Goal: Complete application form: Complete application form

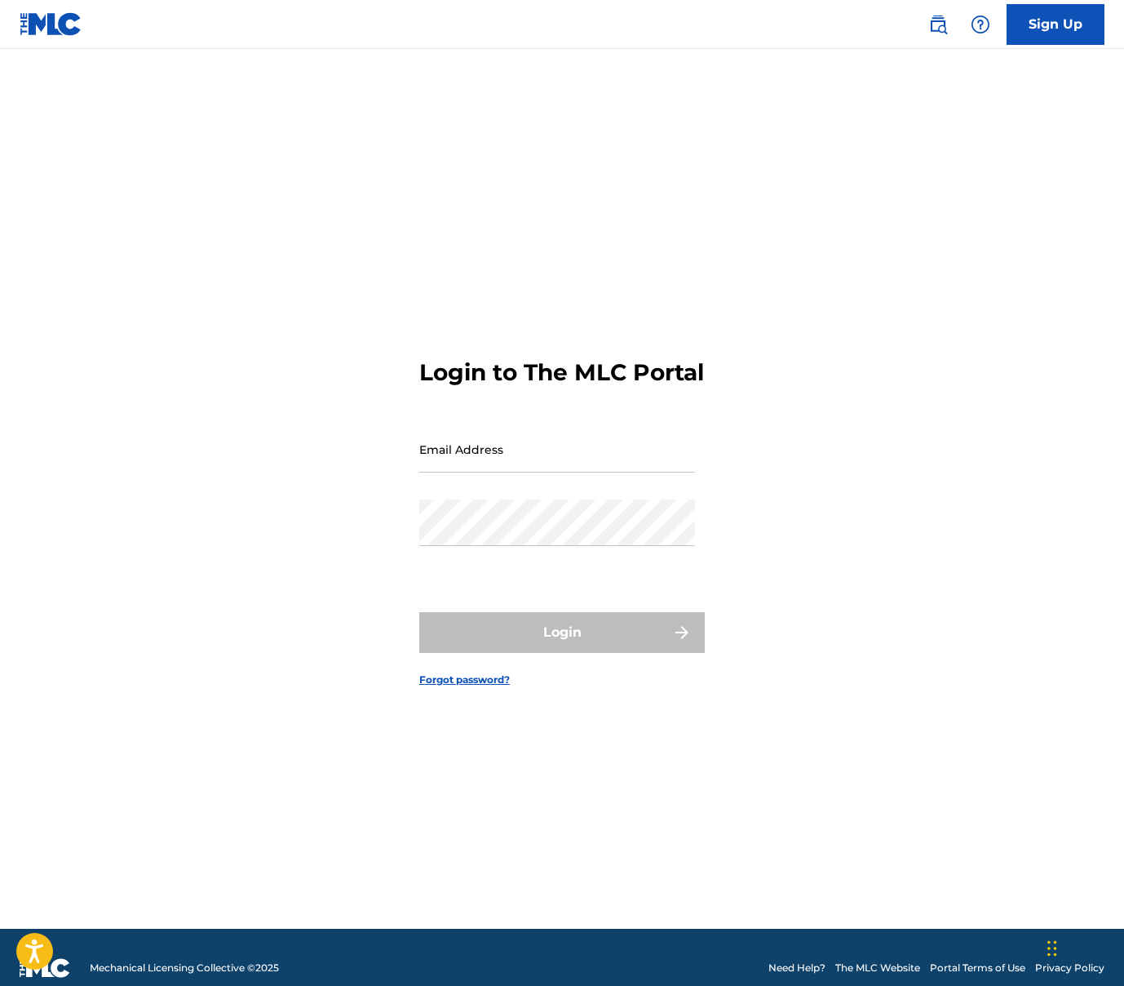
click at [1045, 24] on link "Sign Up" at bounding box center [1056, 24] width 98 height 41
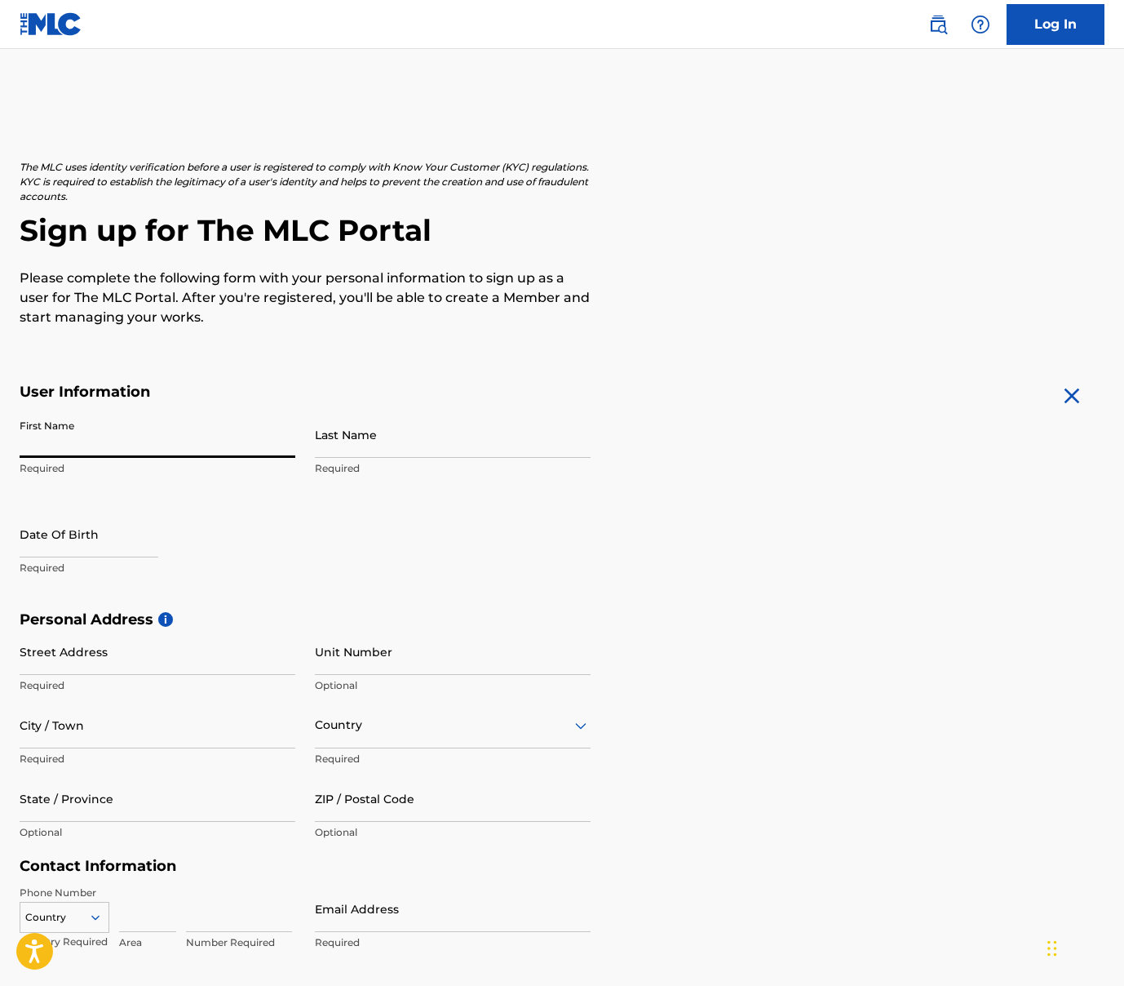
click at [285, 445] on input "First Name" at bounding box center [158, 434] width 276 height 47
type input "[PERSON_NAME]"
type input "[STREET_ADDRESS]"
type input "[PERSON_NAME]"
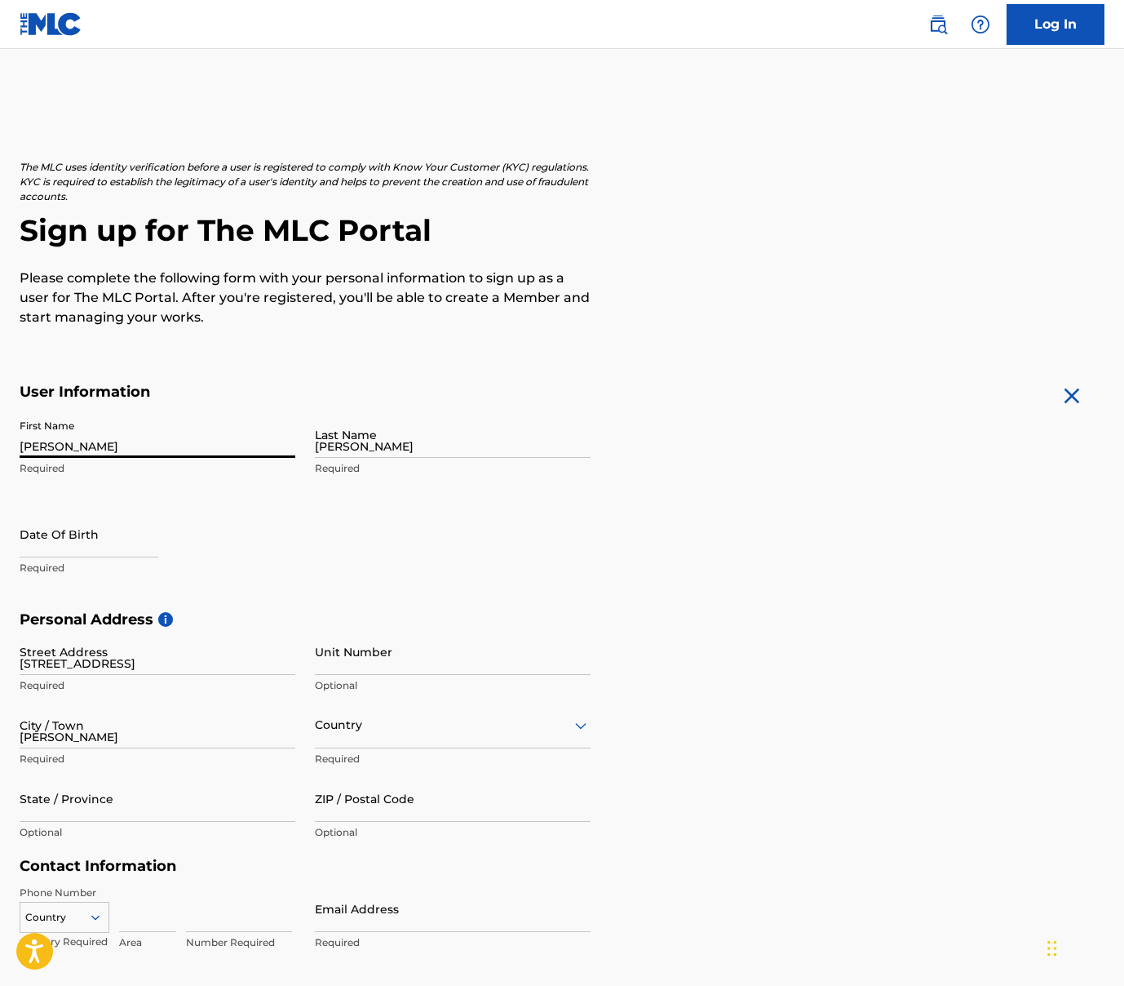
type input "[GEOGRAPHIC_DATA]"
type input "MA"
type input "02465"
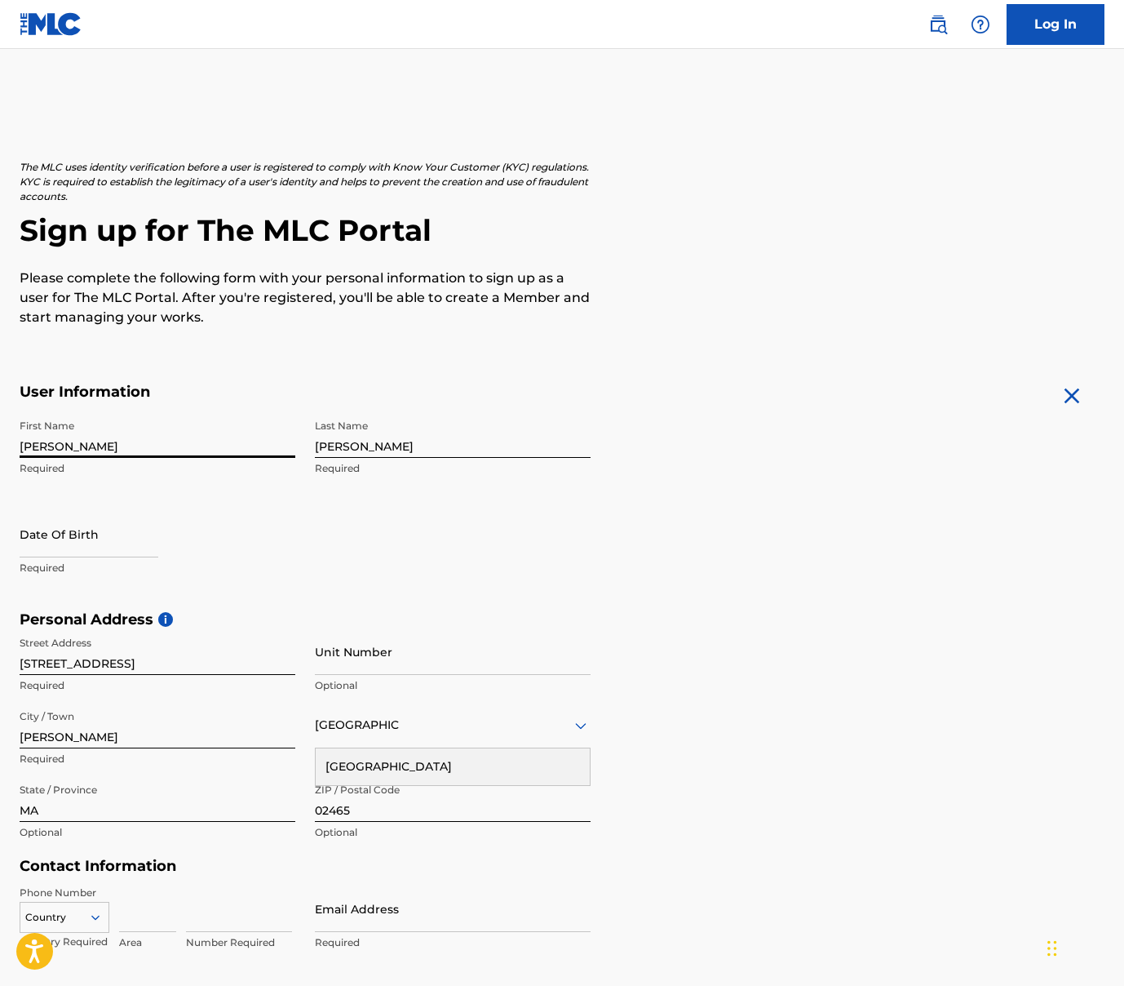
type input "[GEOGRAPHIC_DATA]"
type input "[EMAIL_ADDRESS][DOMAIN_NAME]"
select select "7"
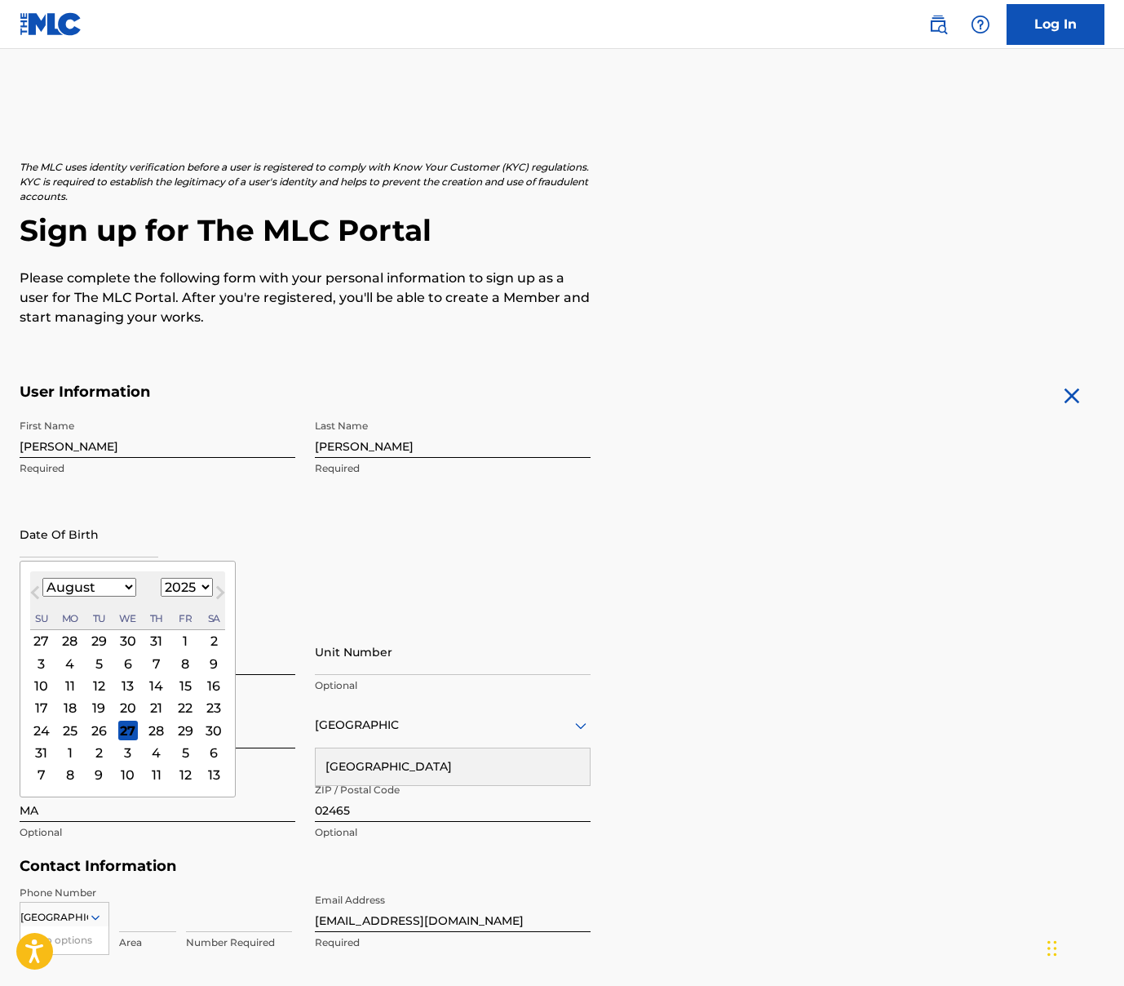
select select "1970"
select select "10"
click at [96, 638] on div "3" at bounding box center [99, 641] width 20 height 20
type input "[DATE]"
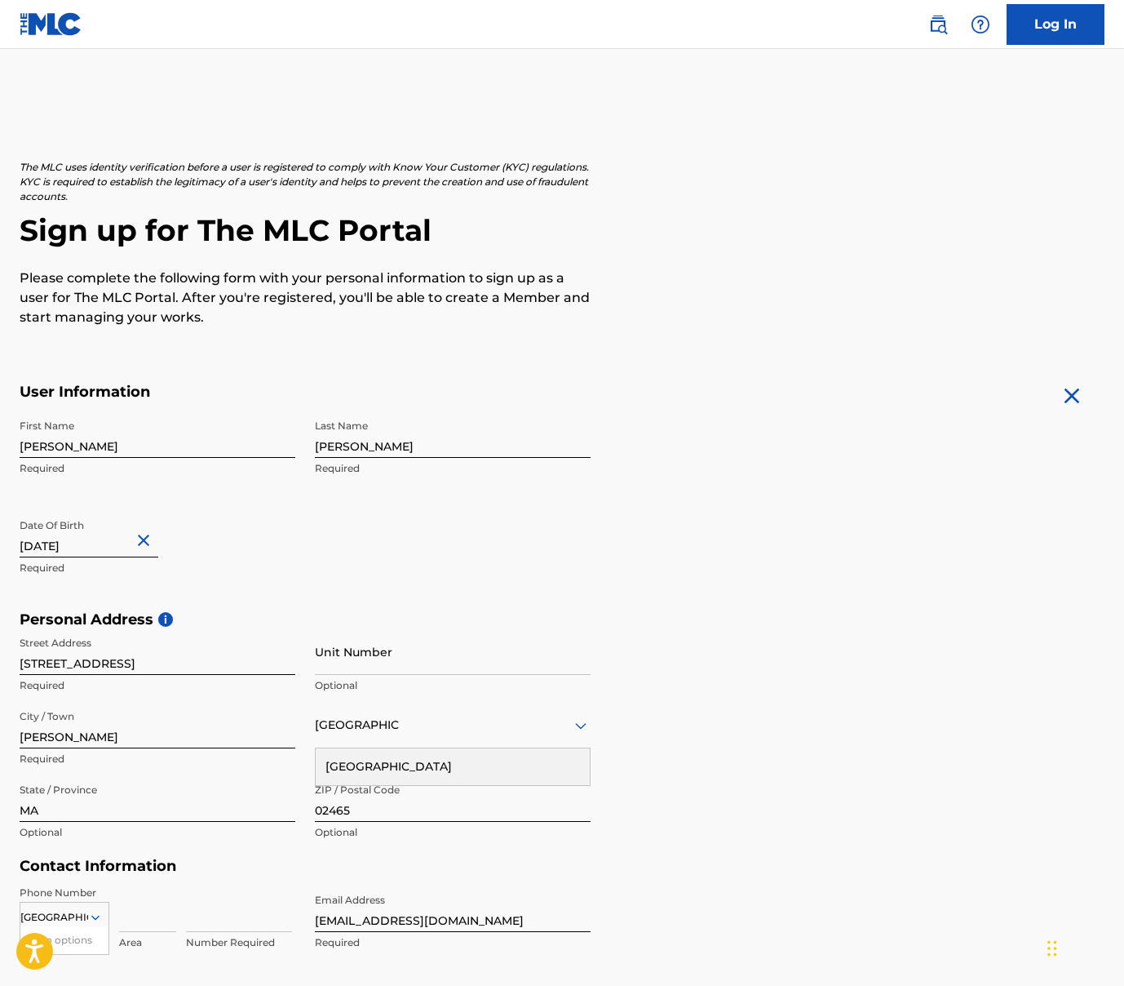
click at [299, 569] on div "First Name [PERSON_NAME] Required Last Name [PERSON_NAME] Required Date Of Birt…" at bounding box center [305, 510] width 571 height 199
select select "10"
select select "1970"
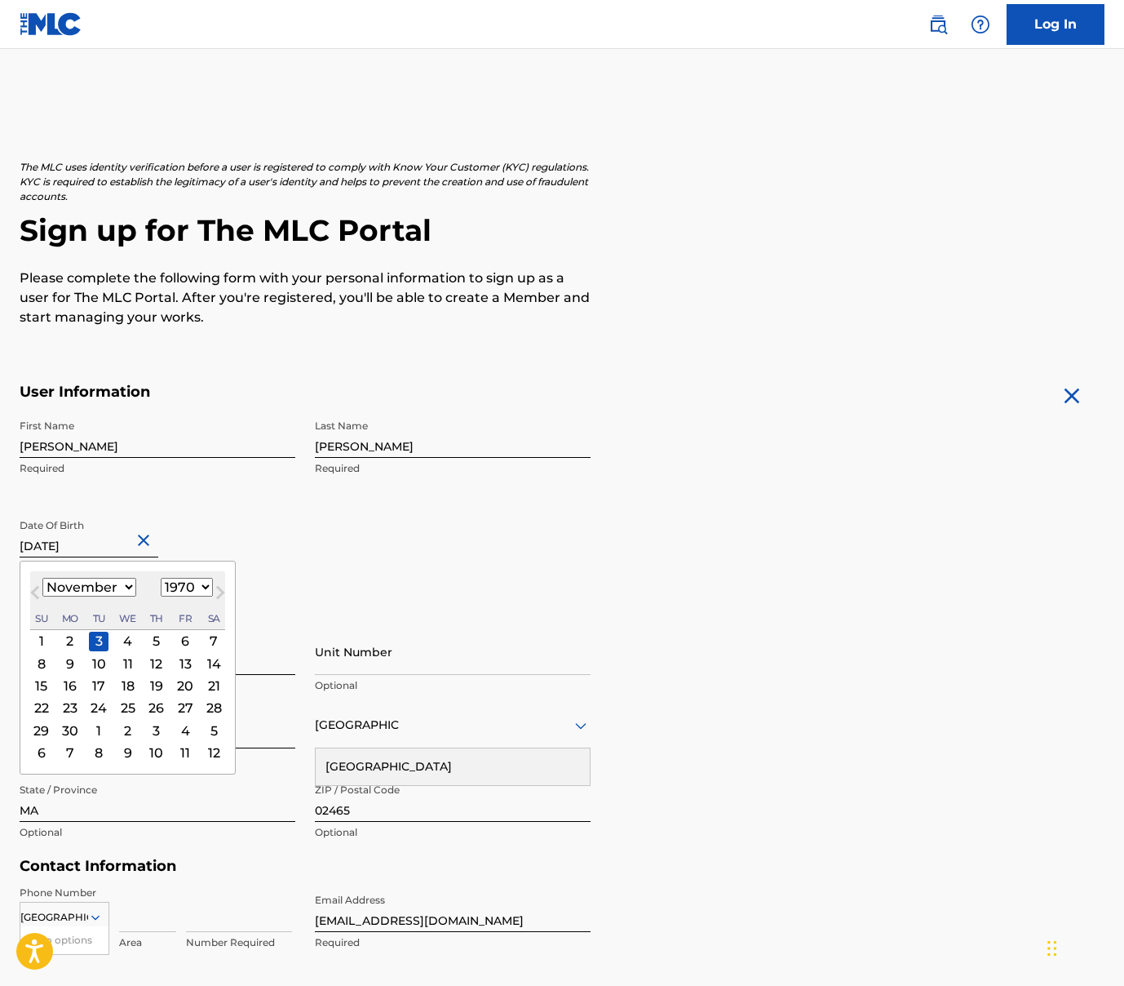
click at [103, 547] on input "[DATE]" at bounding box center [89, 534] width 139 height 47
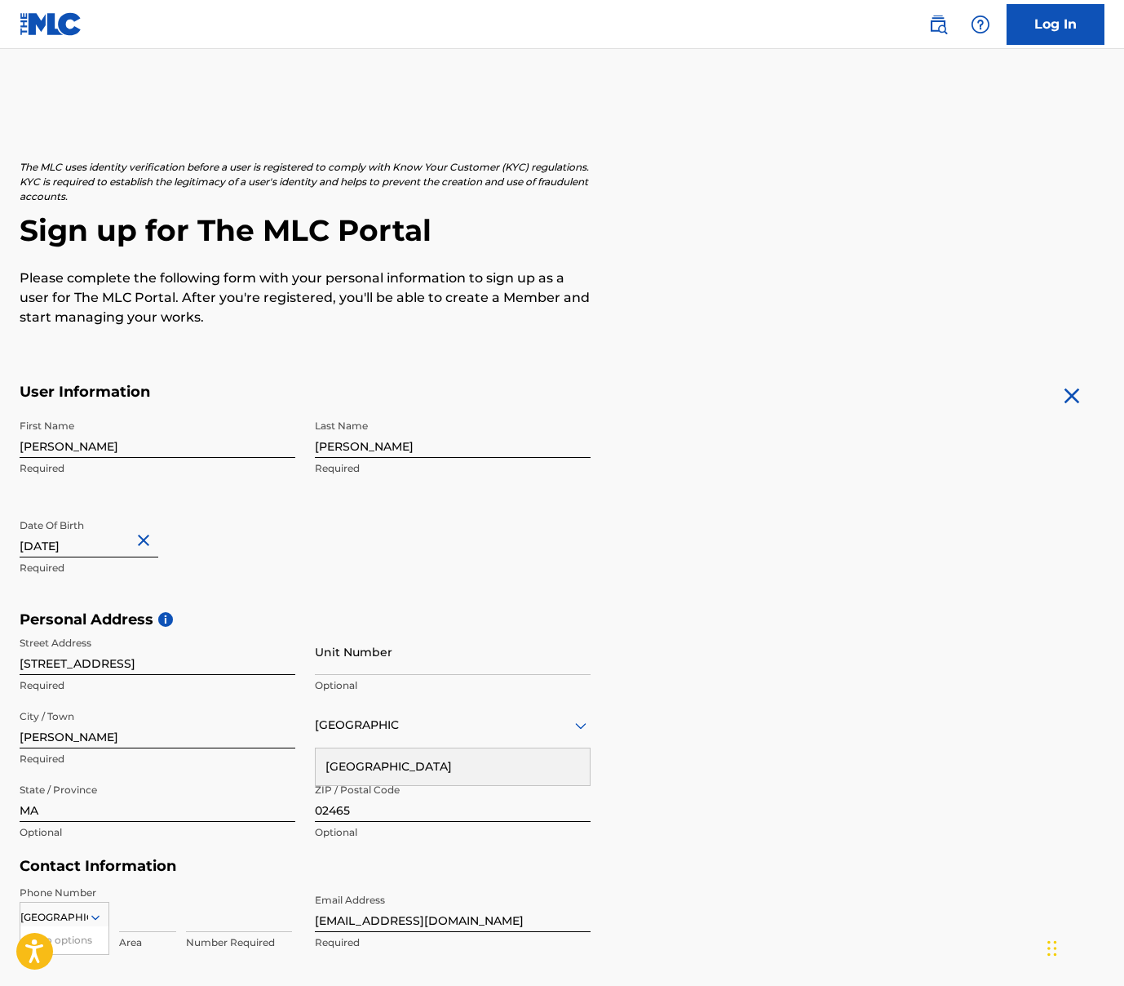
click at [308, 566] on div "First Name [PERSON_NAME] Required Last Name [PERSON_NAME] Required Date Of Birt…" at bounding box center [305, 510] width 571 height 199
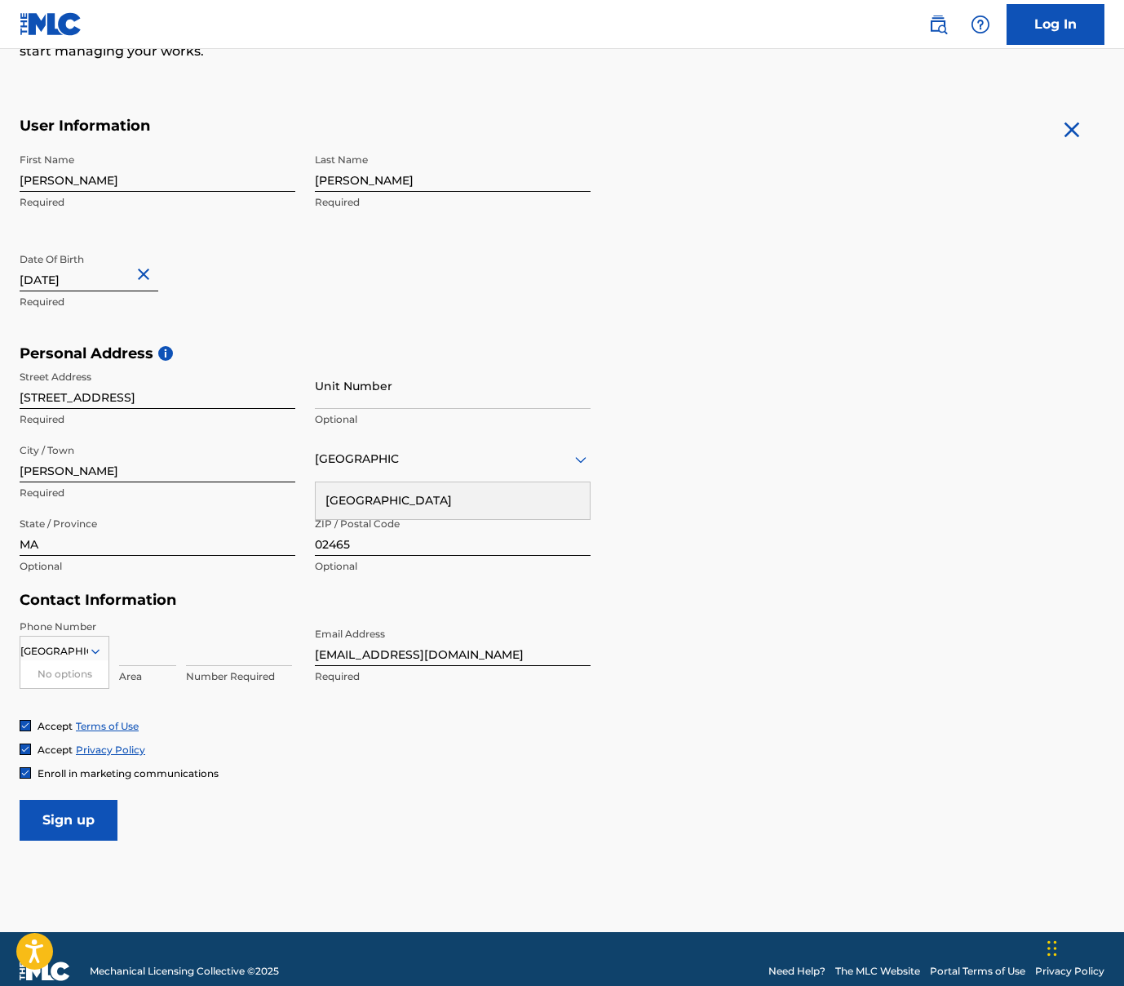
scroll to position [268, 0]
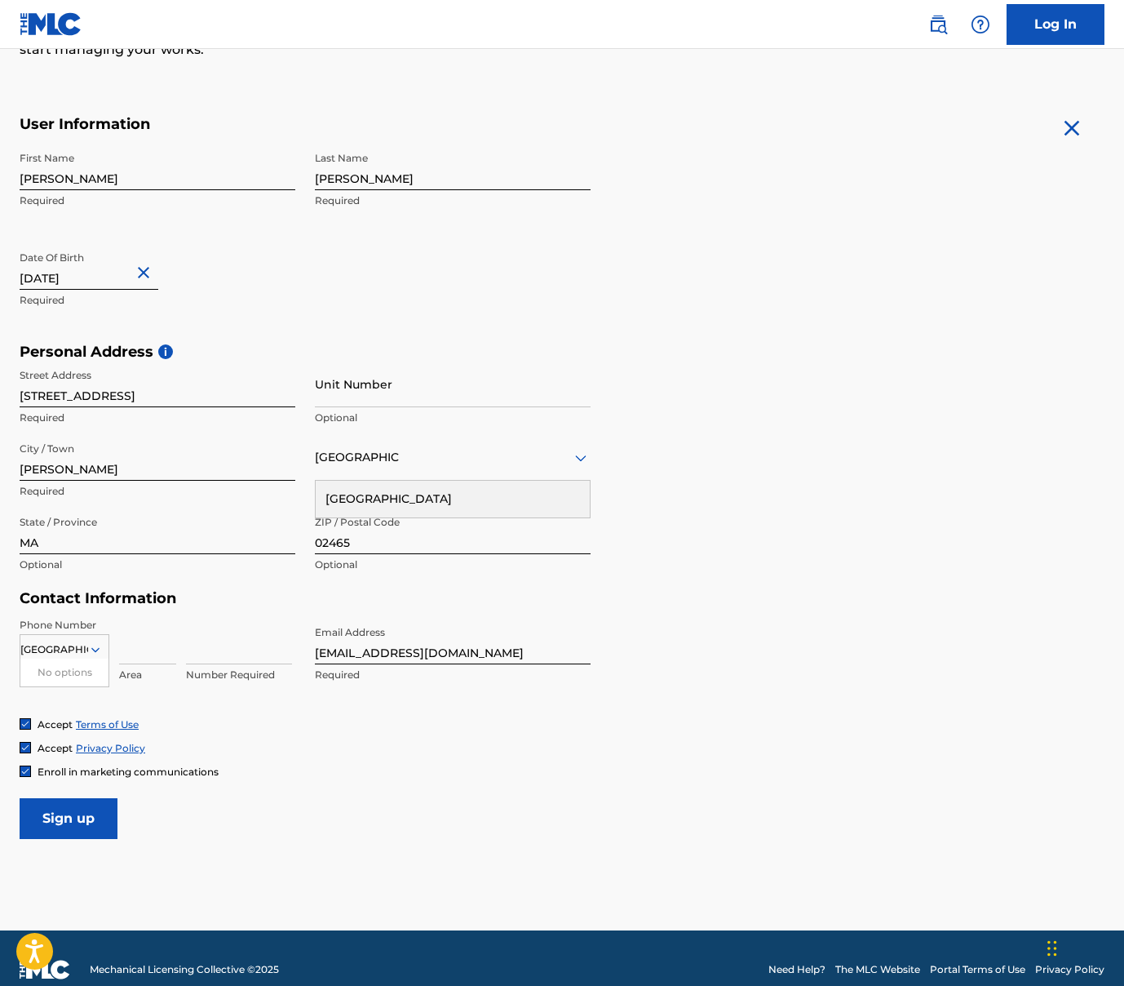
click at [149, 645] on input at bounding box center [147, 641] width 57 height 47
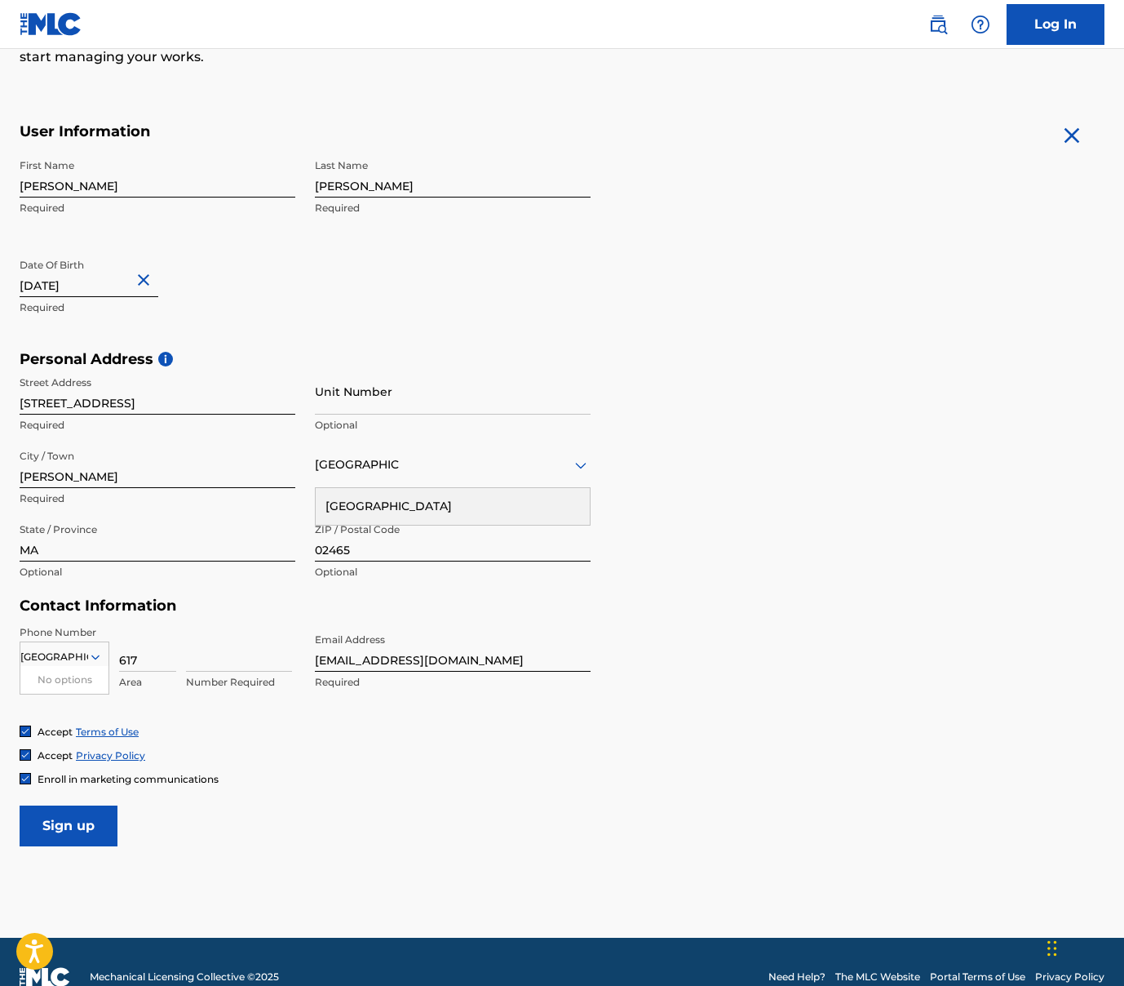
scroll to position [260, 0]
type input "617"
type input "3066446"
click at [438, 729] on div "Accept Terms of Use" at bounding box center [562, 731] width 1085 height 14
drag, startPoint x: 459, startPoint y: 662, endPoint x: 306, endPoint y: 655, distance: 152.7
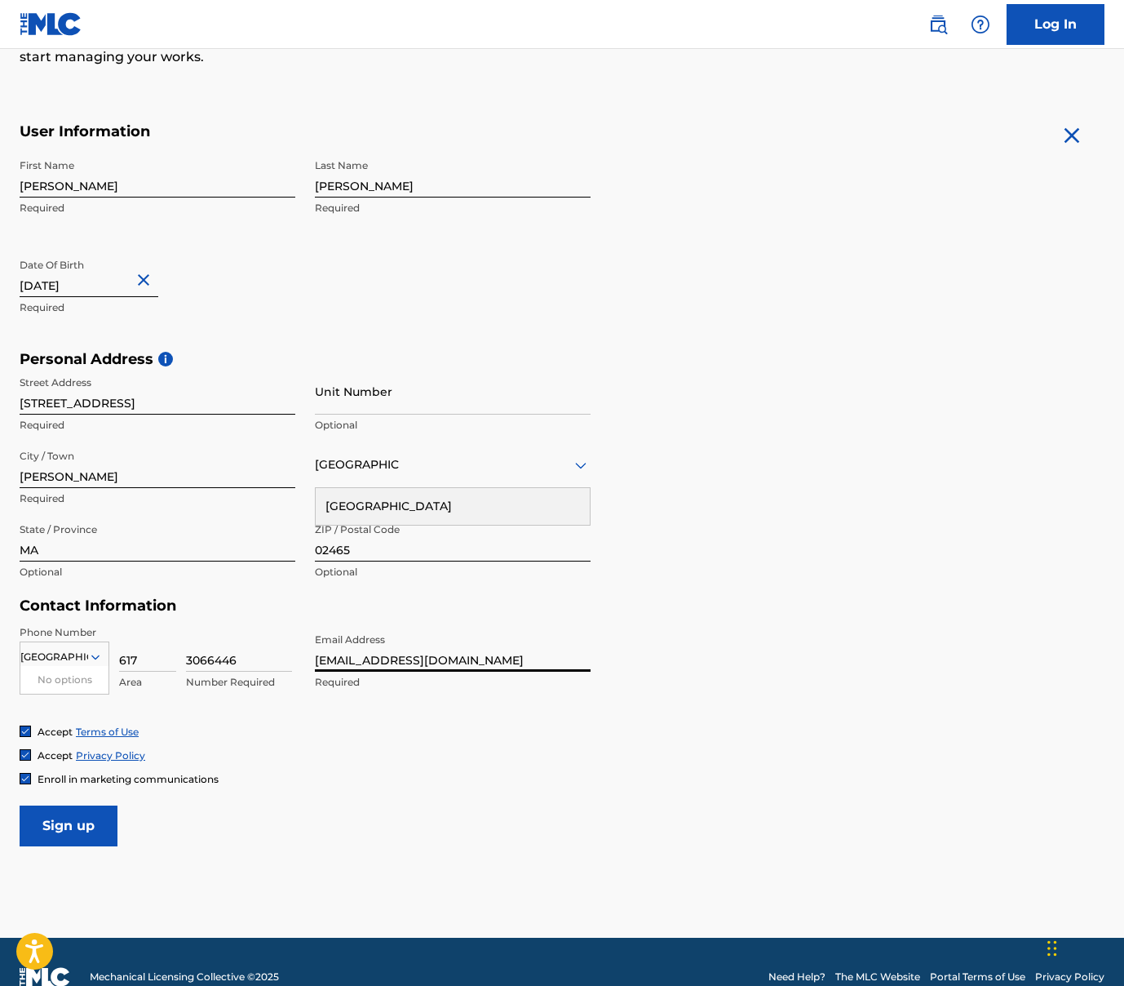
scroll to position [259, 0]
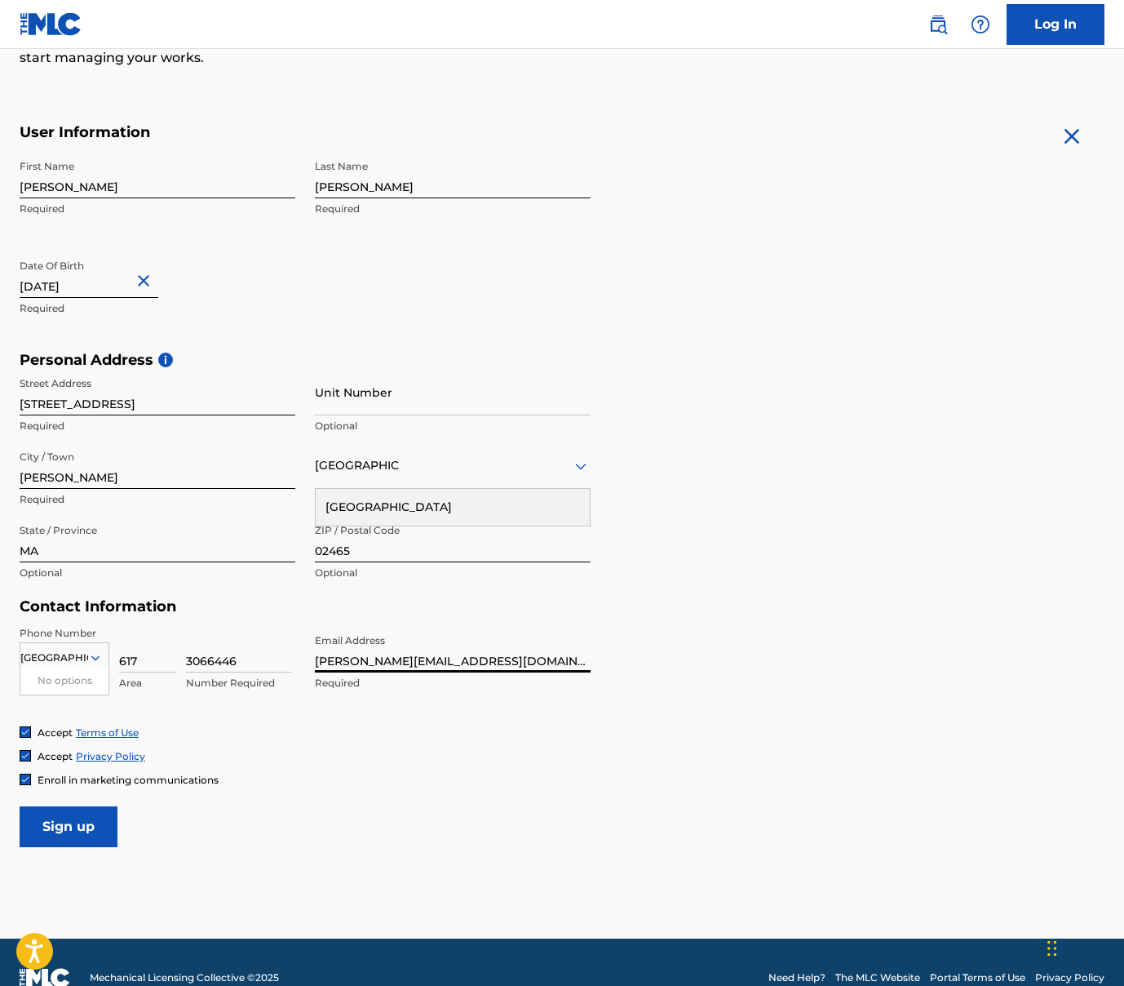
type input "[PERSON_NAME][EMAIL_ADDRESS][DOMAIN_NAME]"
click at [459, 752] on div "Accept Privacy Policy" at bounding box center [562, 756] width 1085 height 14
click at [24, 775] on img at bounding box center [25, 779] width 10 height 10
click at [83, 820] on input "Sign up" at bounding box center [69, 826] width 98 height 41
click at [63, 822] on input "Sign up" at bounding box center [69, 826] width 98 height 41
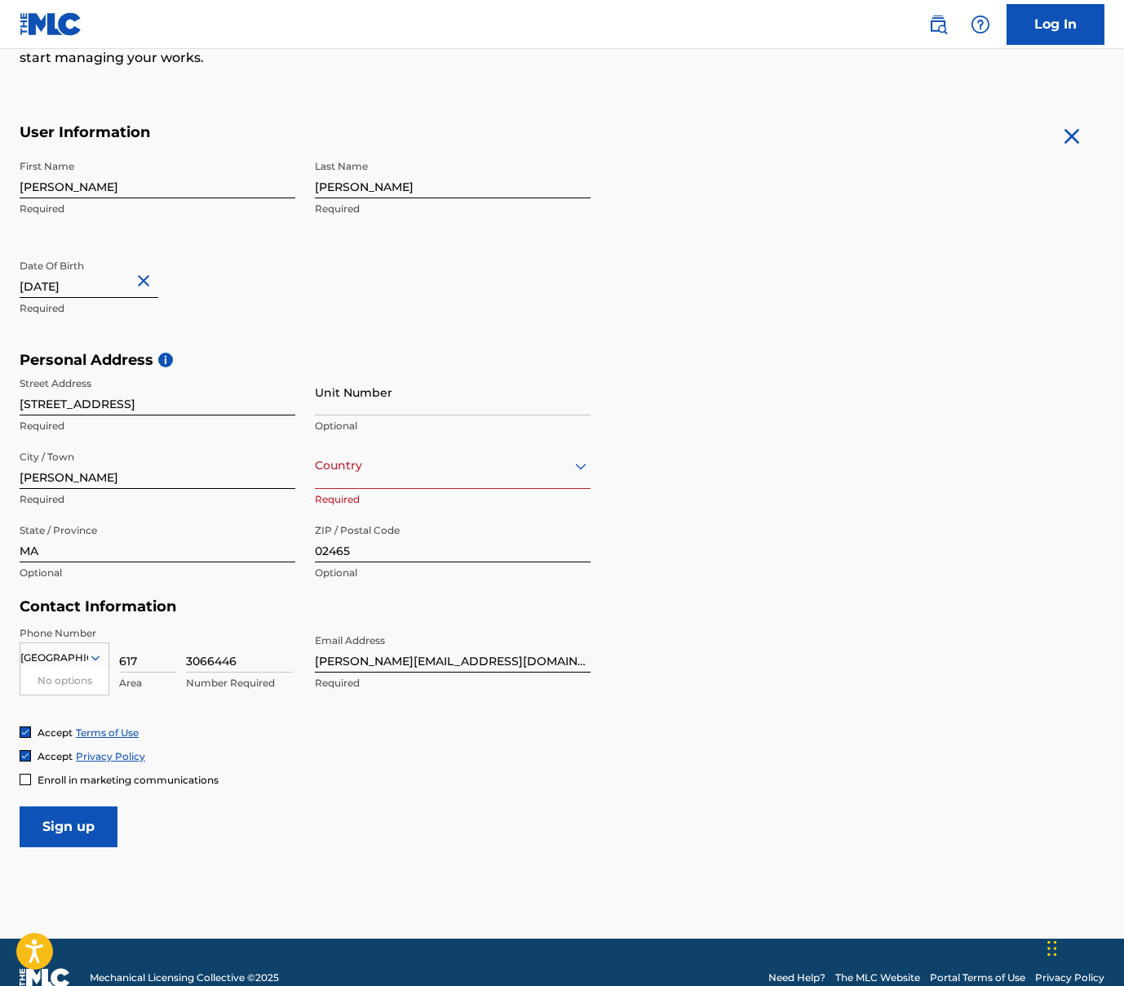
click at [450, 467] on div at bounding box center [453, 465] width 276 height 20
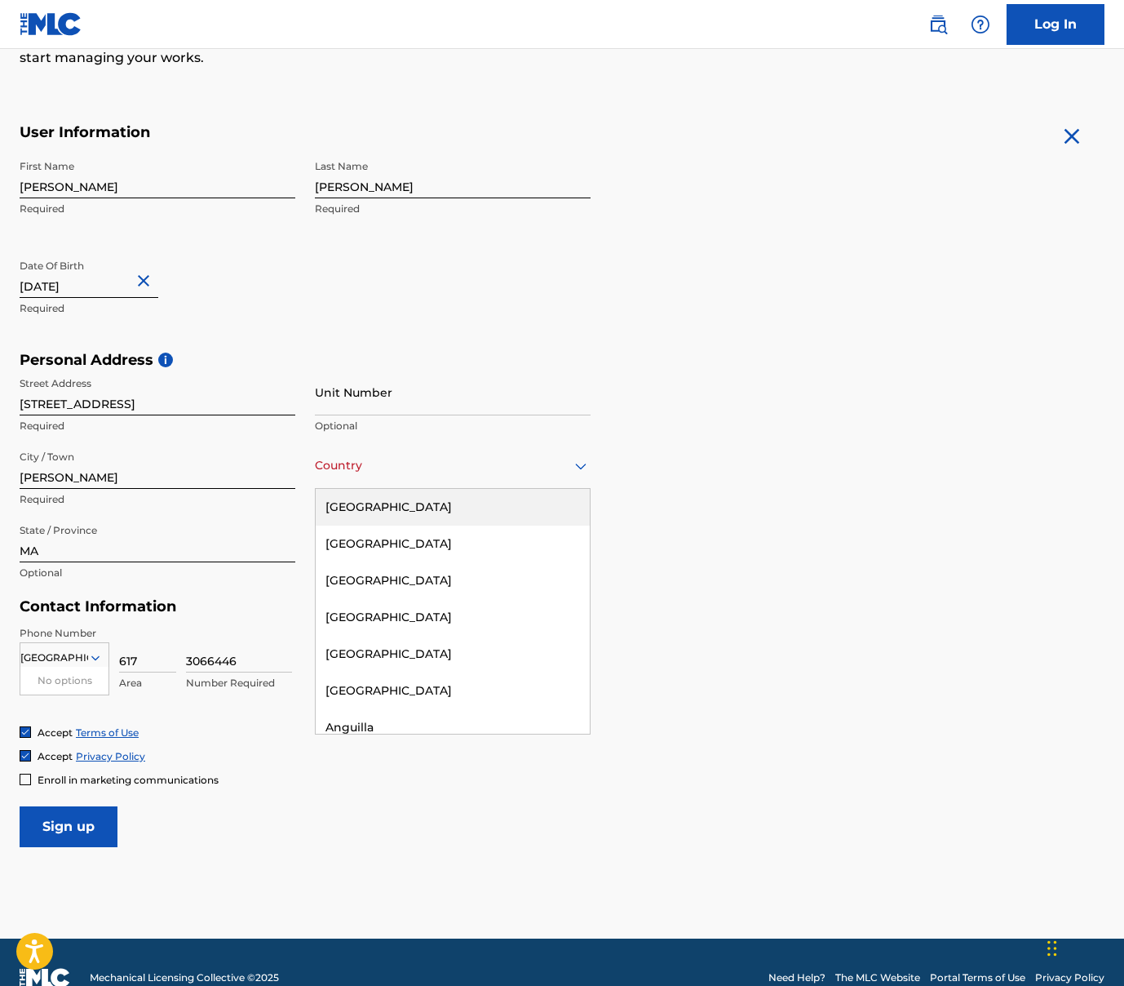
click at [430, 504] on div "[GEOGRAPHIC_DATA]" at bounding box center [453, 507] width 274 height 37
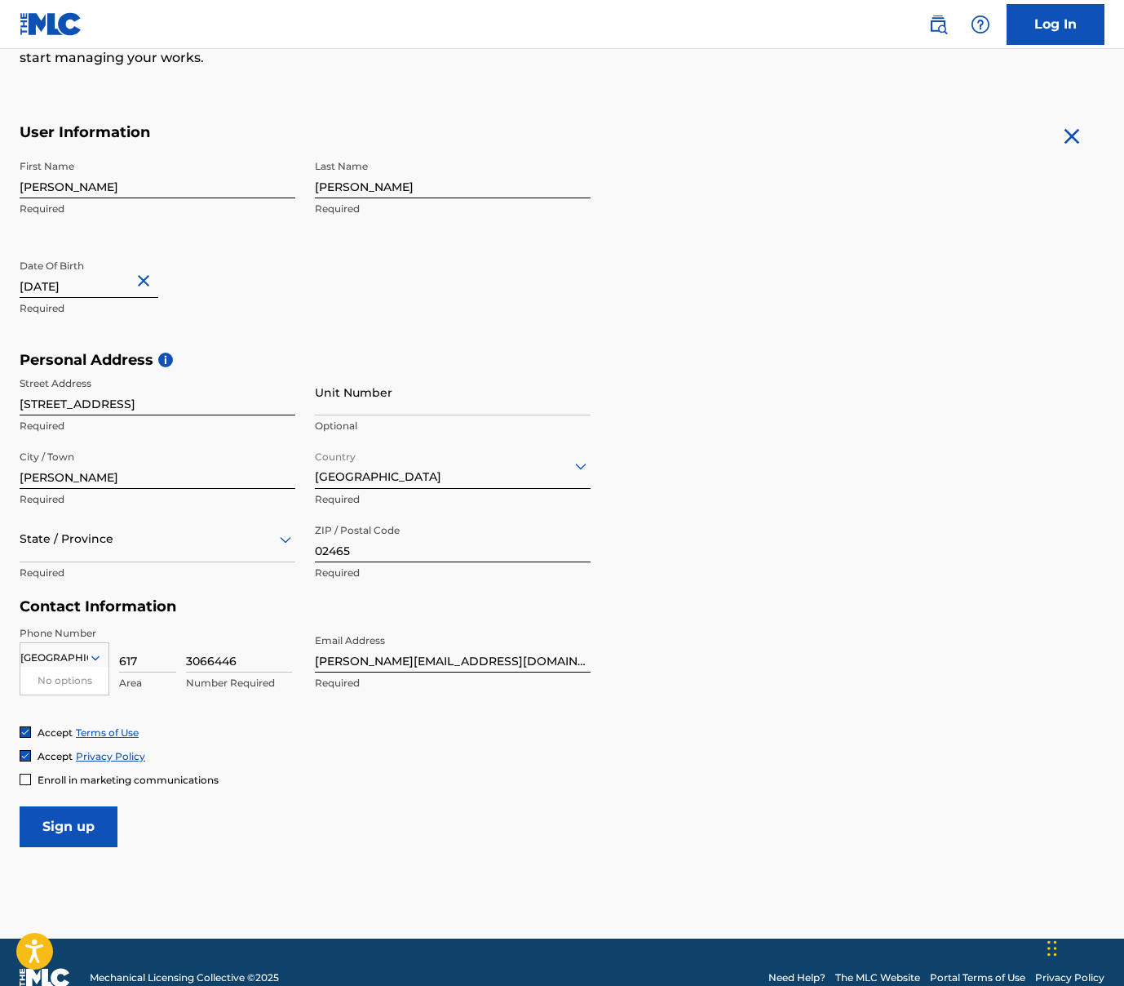
click at [66, 822] on input "Sign up" at bounding box center [69, 826] width 98 height 41
click at [109, 541] on div at bounding box center [158, 539] width 276 height 20
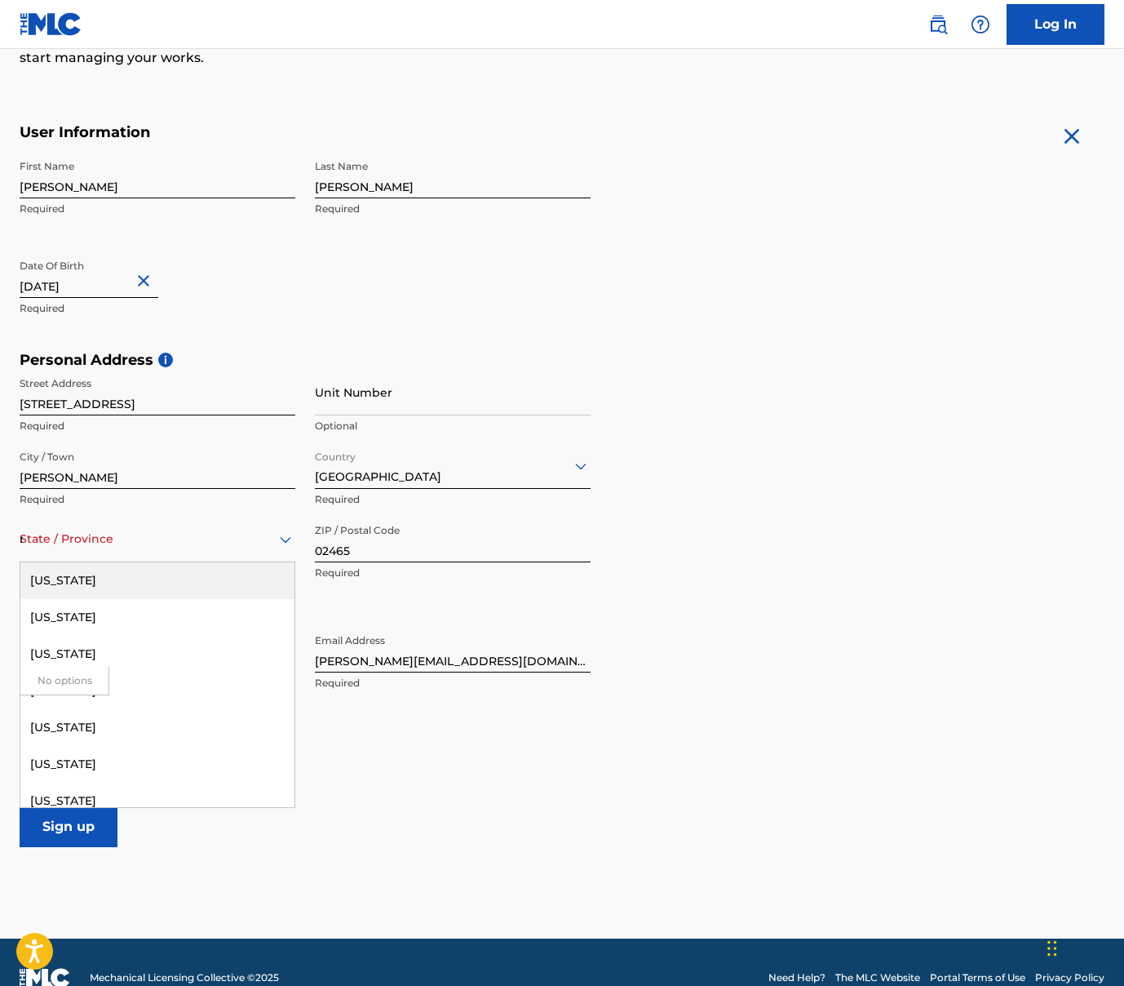
type input "ma"
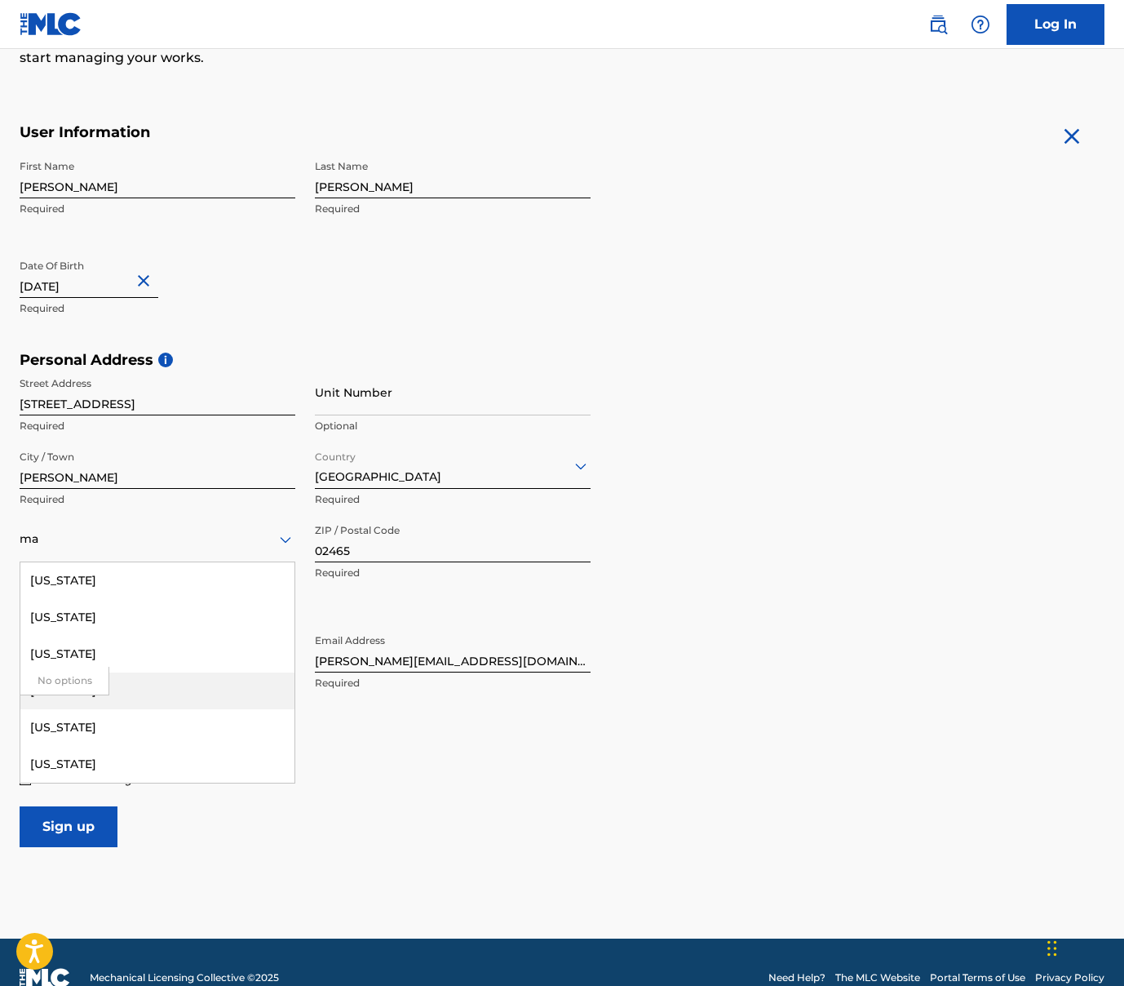
click at [148, 694] on div "[US_STATE]" at bounding box center [157, 690] width 274 height 37
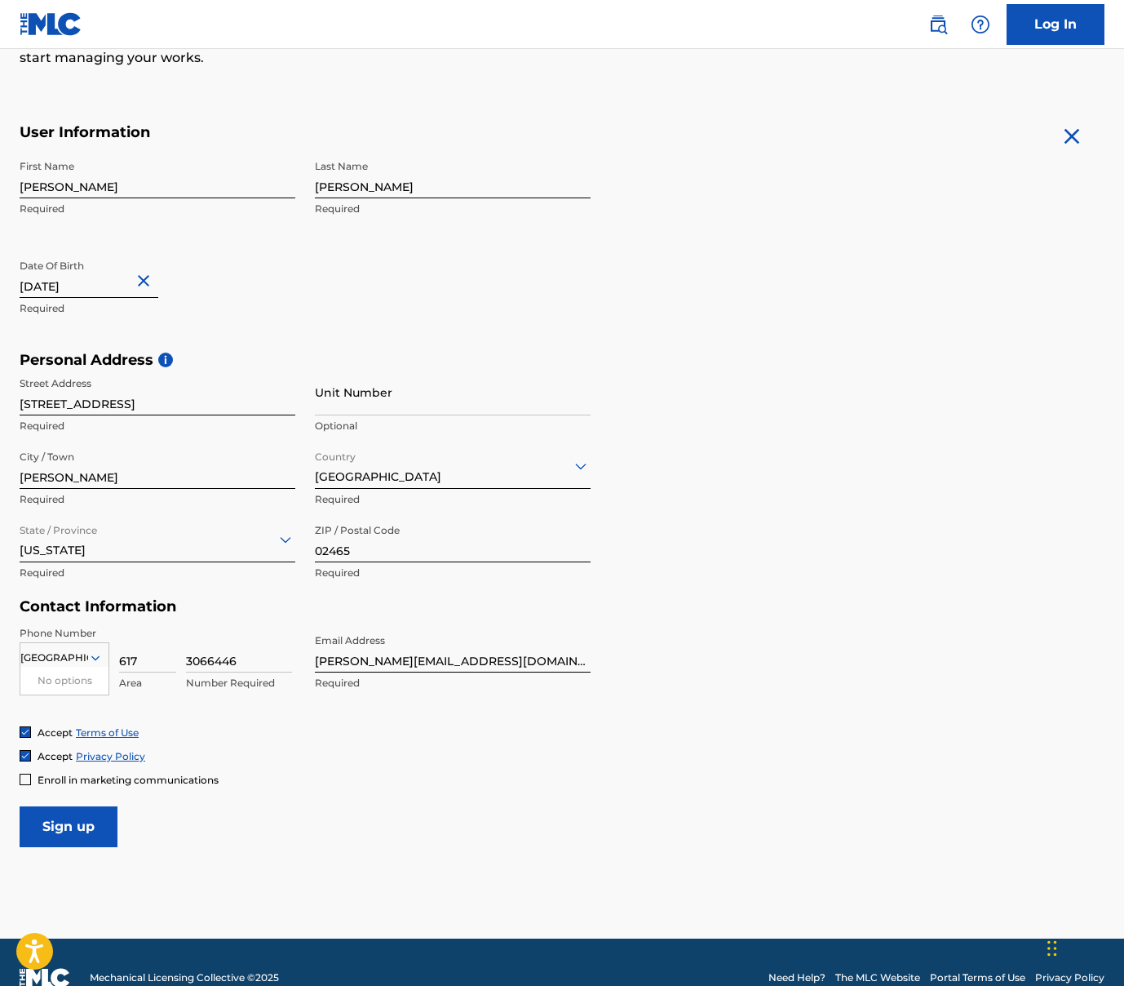
click at [78, 821] on input "Sign up" at bounding box center [69, 826] width 98 height 41
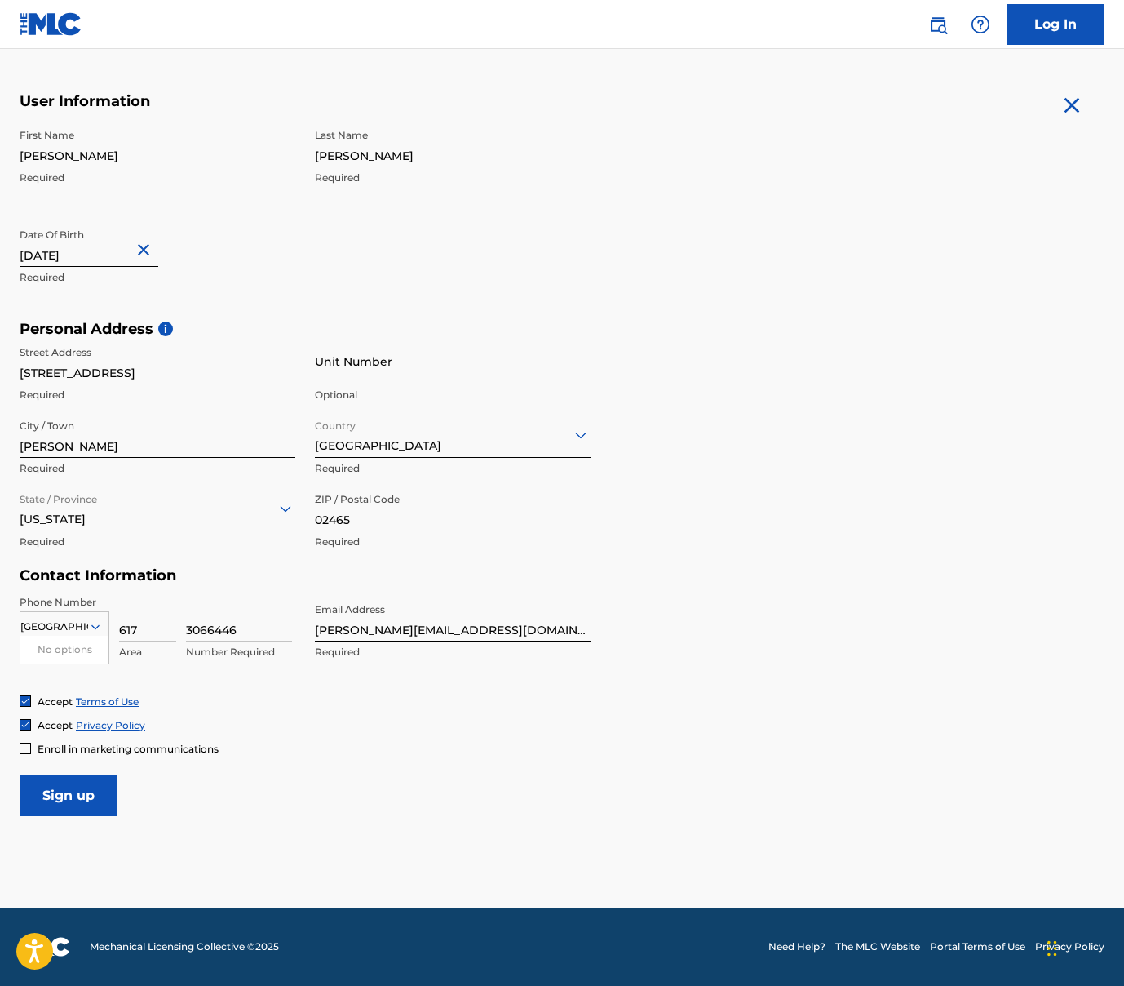
scroll to position [289, 0]
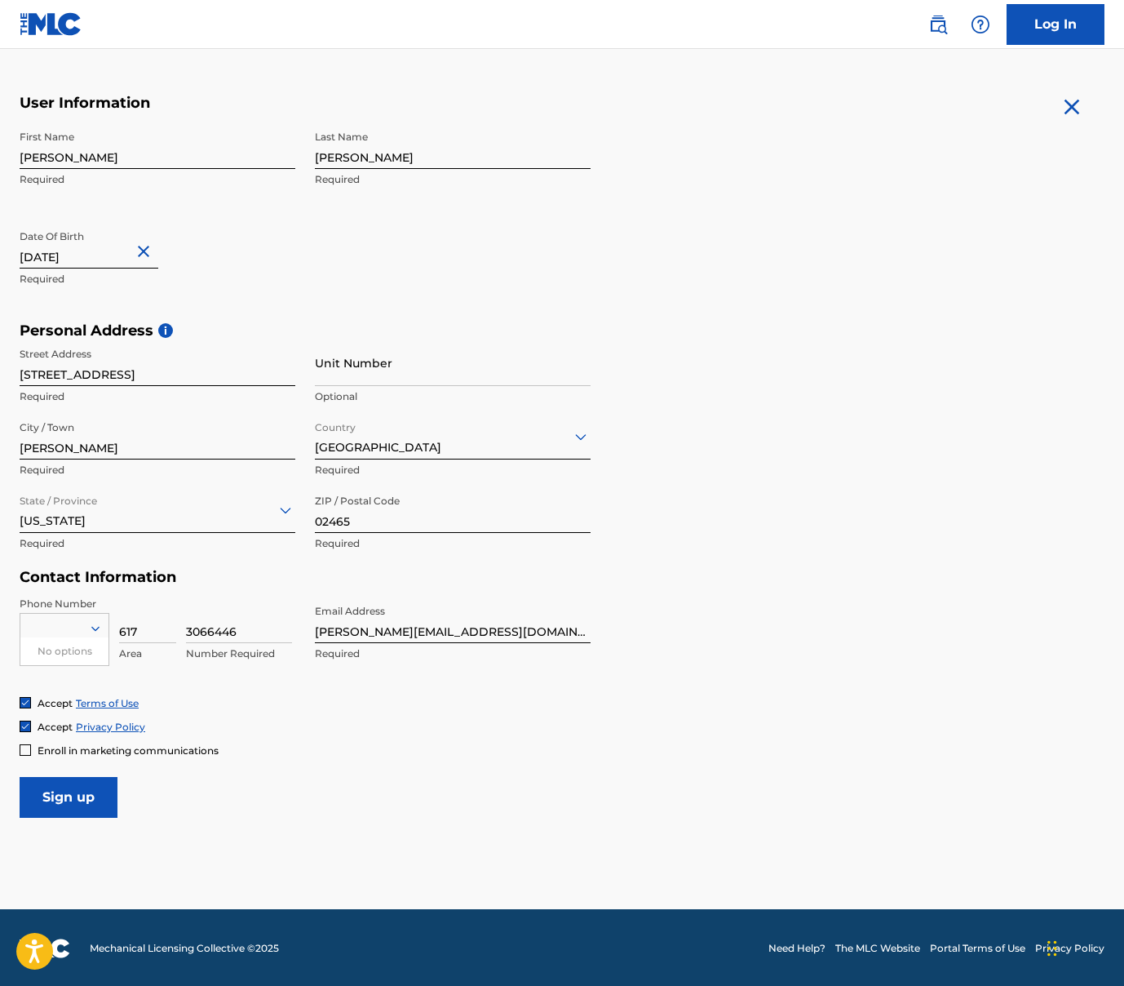
click at [55, 789] on input "Sign up" at bounding box center [69, 797] width 98 height 41
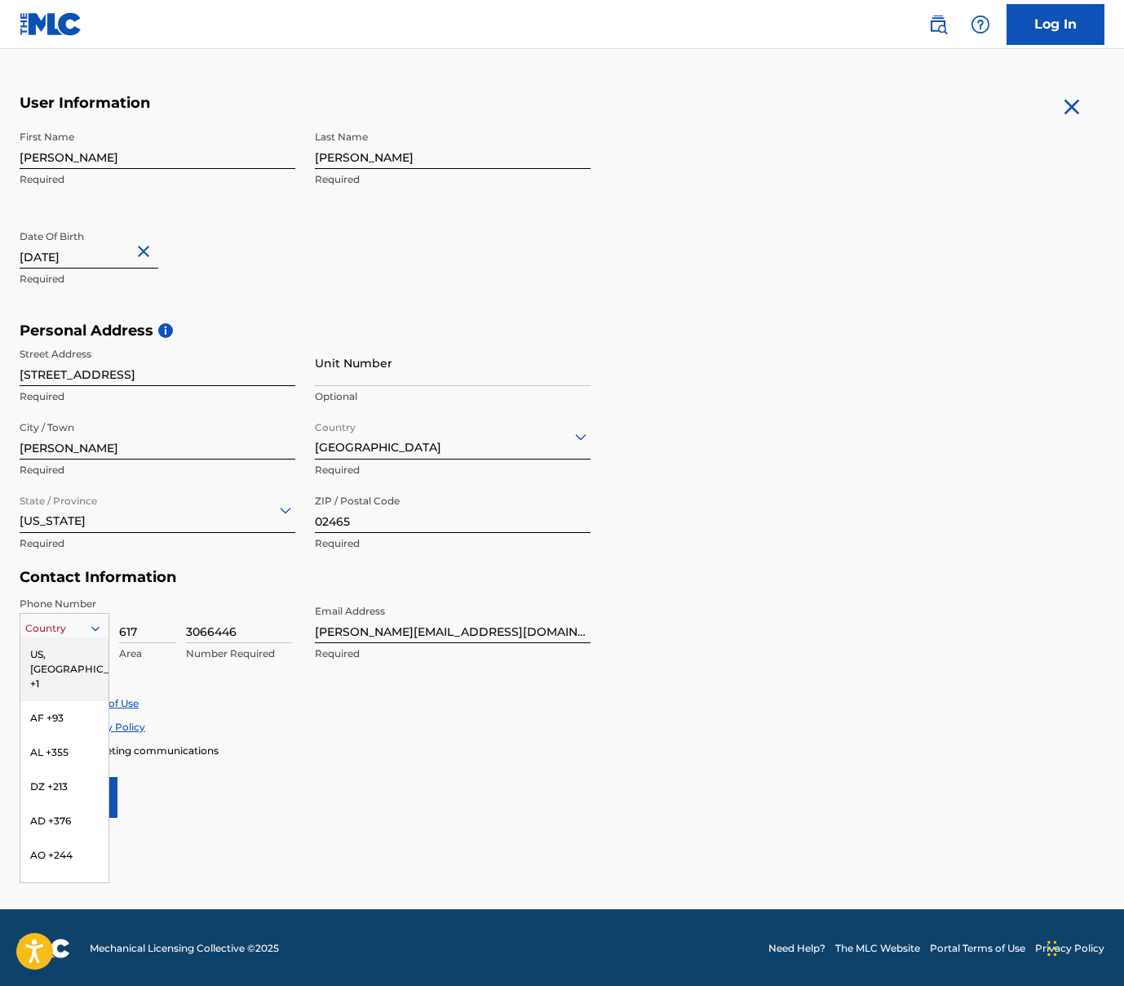
click at [93, 626] on icon at bounding box center [95, 628] width 8 height 5
click at [63, 652] on div "US, [GEOGRAPHIC_DATA] +1" at bounding box center [64, 669] width 88 height 64
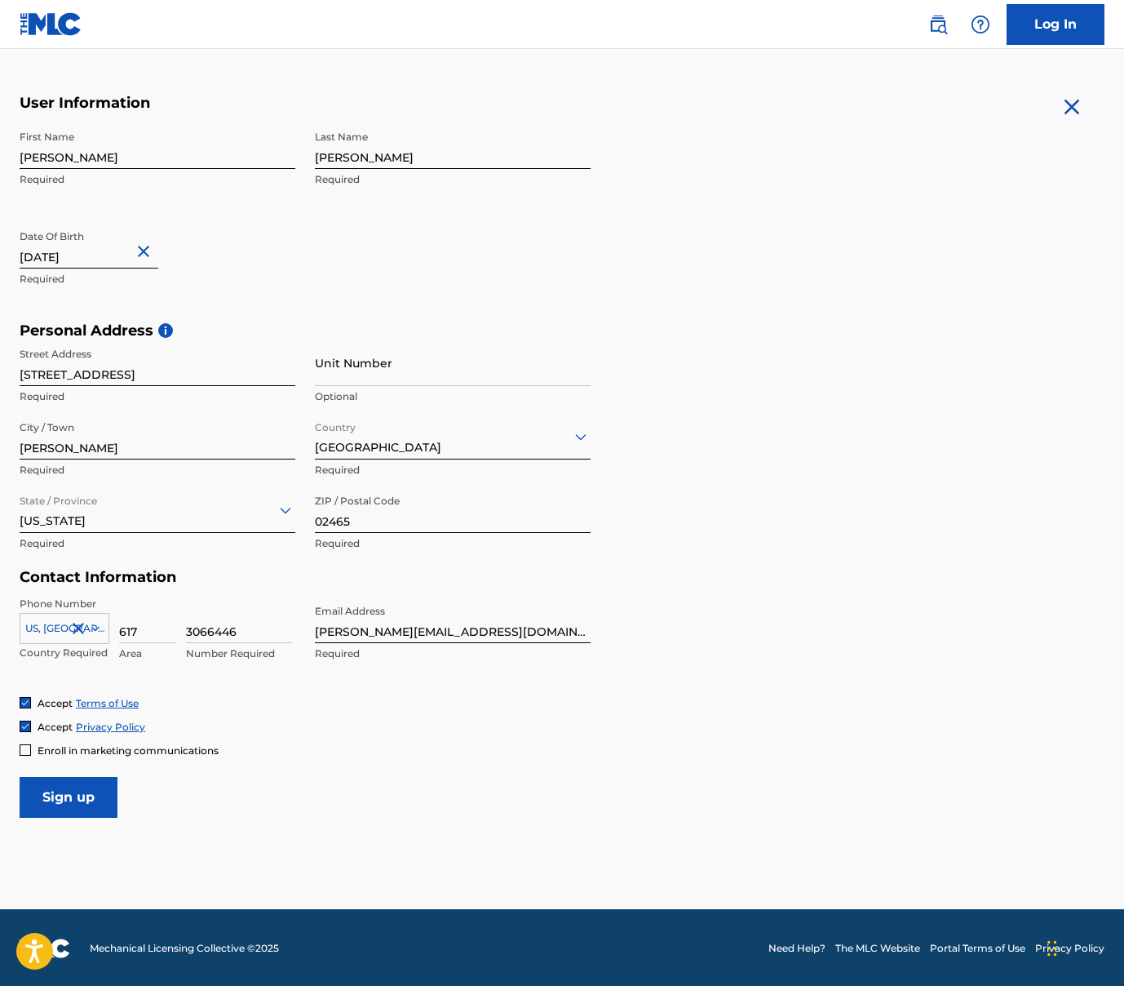
click at [306, 784] on form "User Information First Name [PERSON_NAME] Required Last Name [PERSON_NAME] Requ…" at bounding box center [562, 456] width 1085 height 724
click at [69, 788] on input "Sign up" at bounding box center [69, 797] width 98 height 41
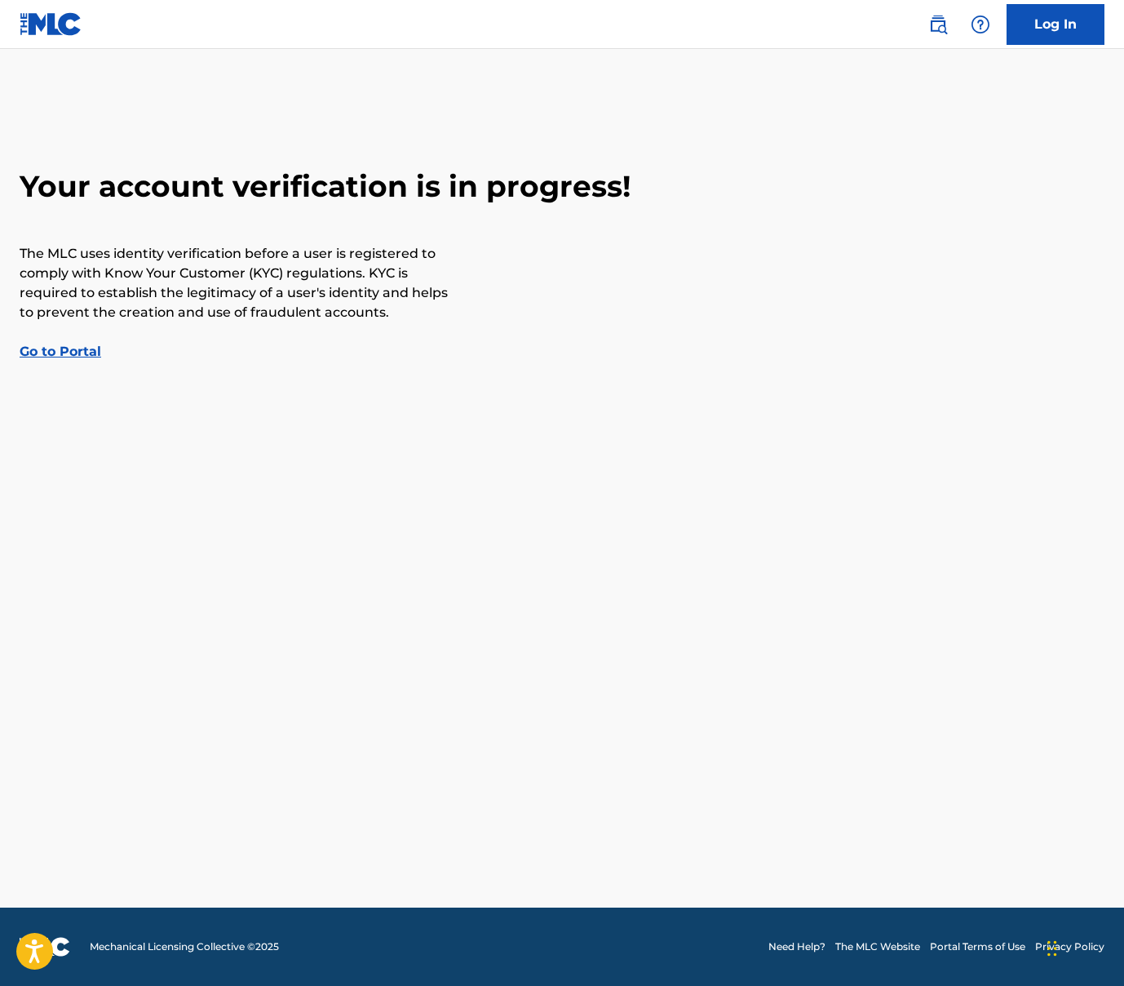
click at [73, 353] on link "Go to Portal" at bounding box center [61, 351] width 82 height 16
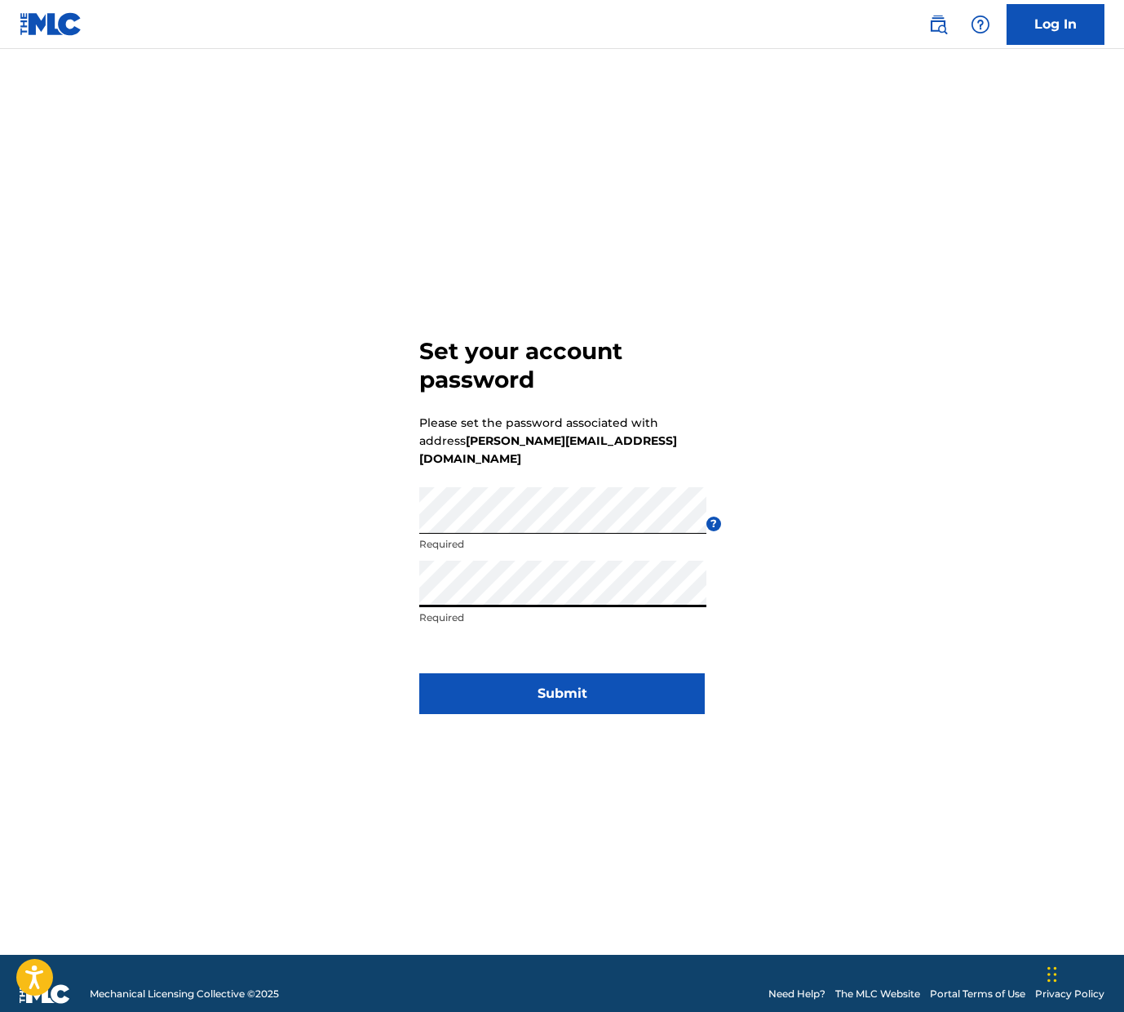
click at [835, 609] on div "Set your account password Please set the password associated with address erik@…" at bounding box center [562, 522] width 1124 height 865
click at [552, 682] on button "Submit" at bounding box center [562, 693] width 286 height 41
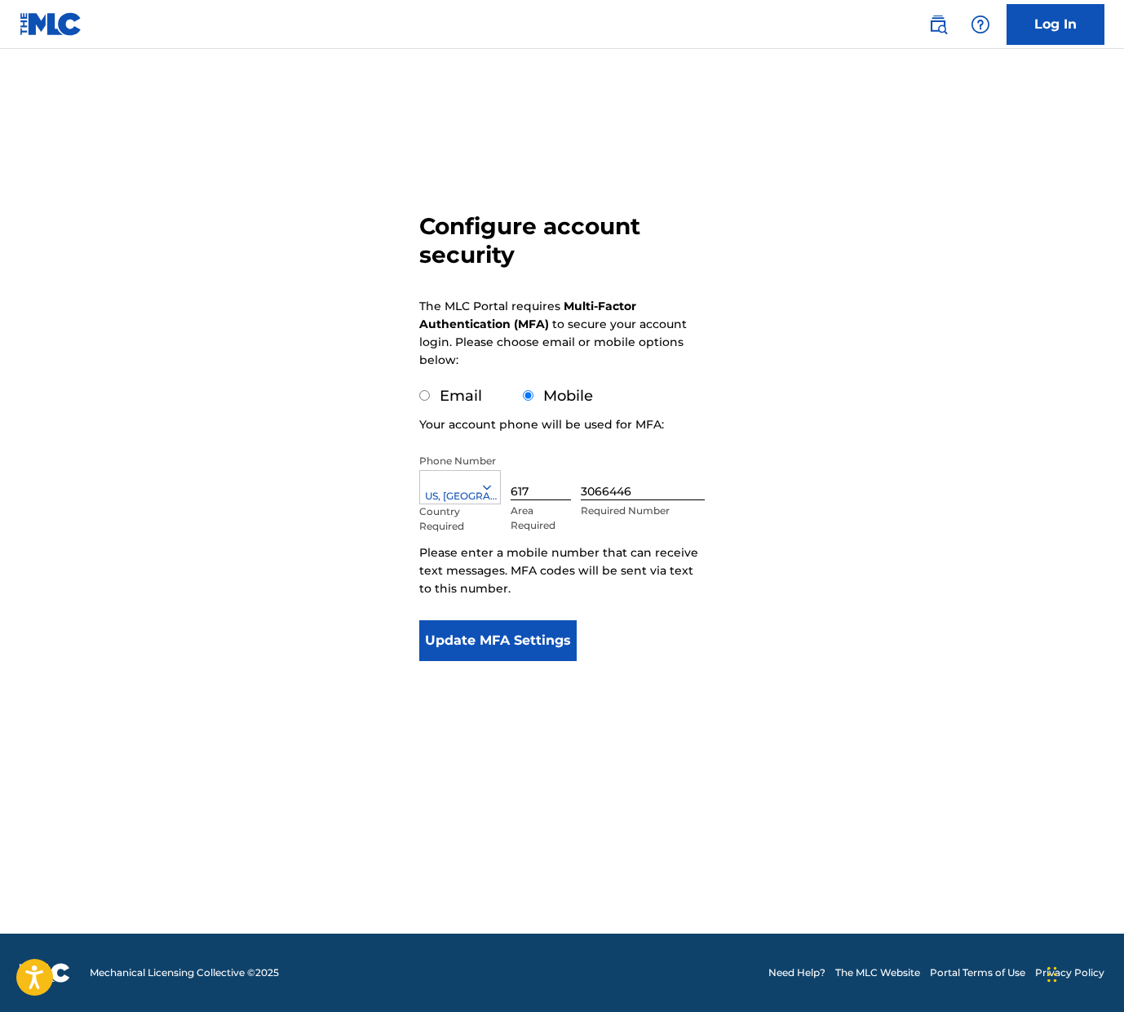
click at [485, 643] on button "Update MFA Settings" at bounding box center [497, 640] width 157 height 41
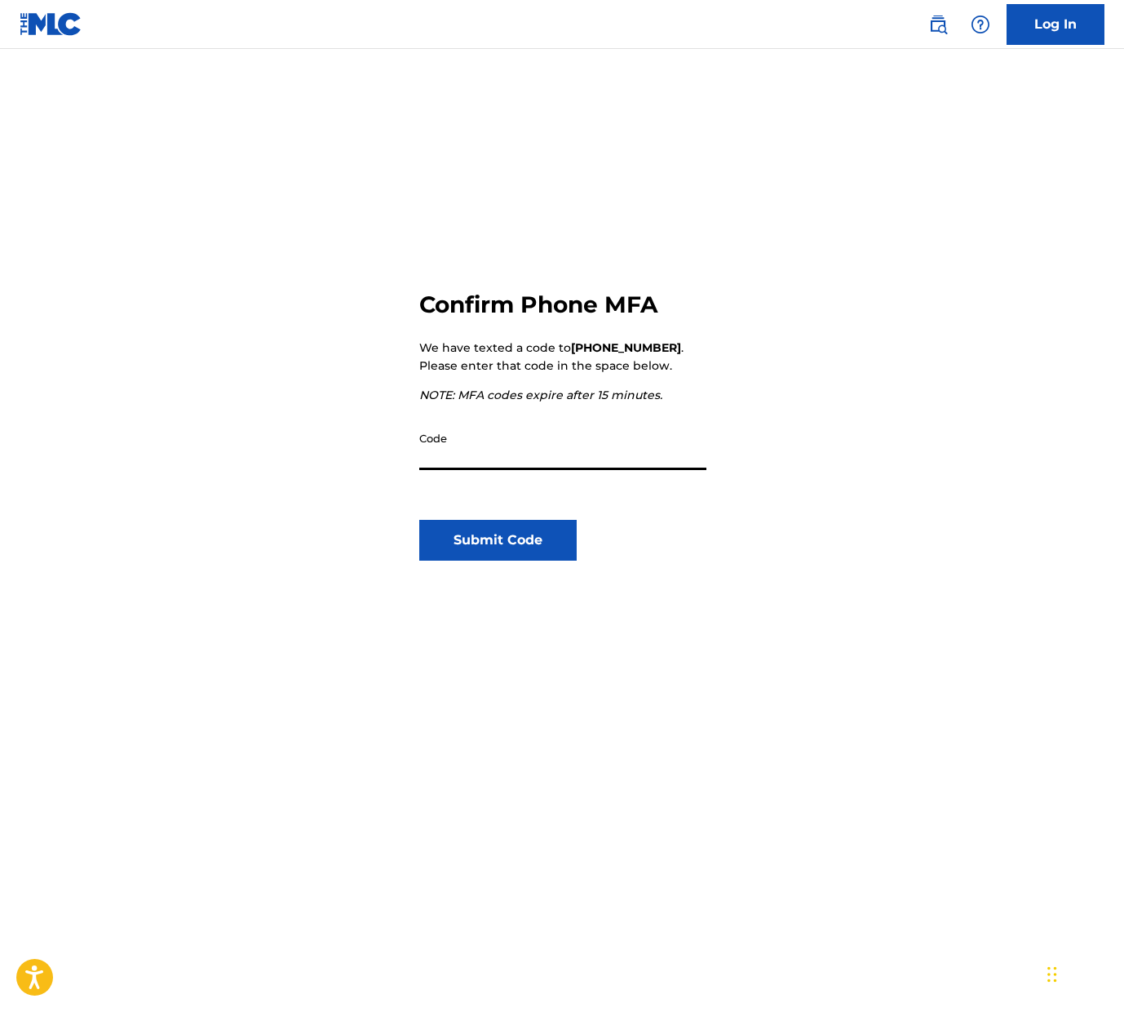
click at [443, 454] on input "Code" at bounding box center [562, 446] width 287 height 47
click at [423, 476] on div "Code" at bounding box center [562, 459] width 287 height 73
click at [433, 456] on input "Code" at bounding box center [562, 446] width 287 height 47
paste input "168440"
type input "168440"
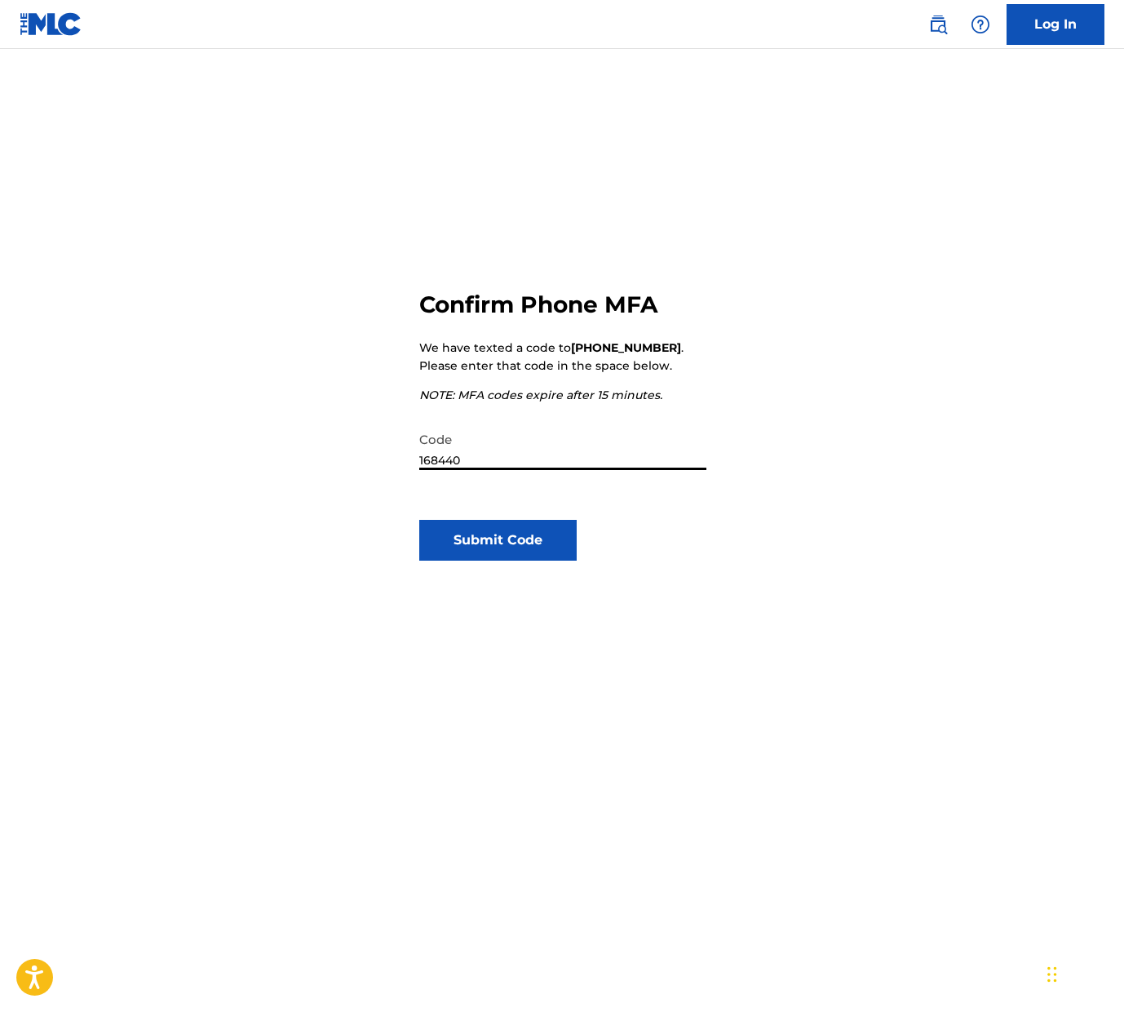
click at [484, 540] on button "Submit Code" at bounding box center [497, 540] width 157 height 41
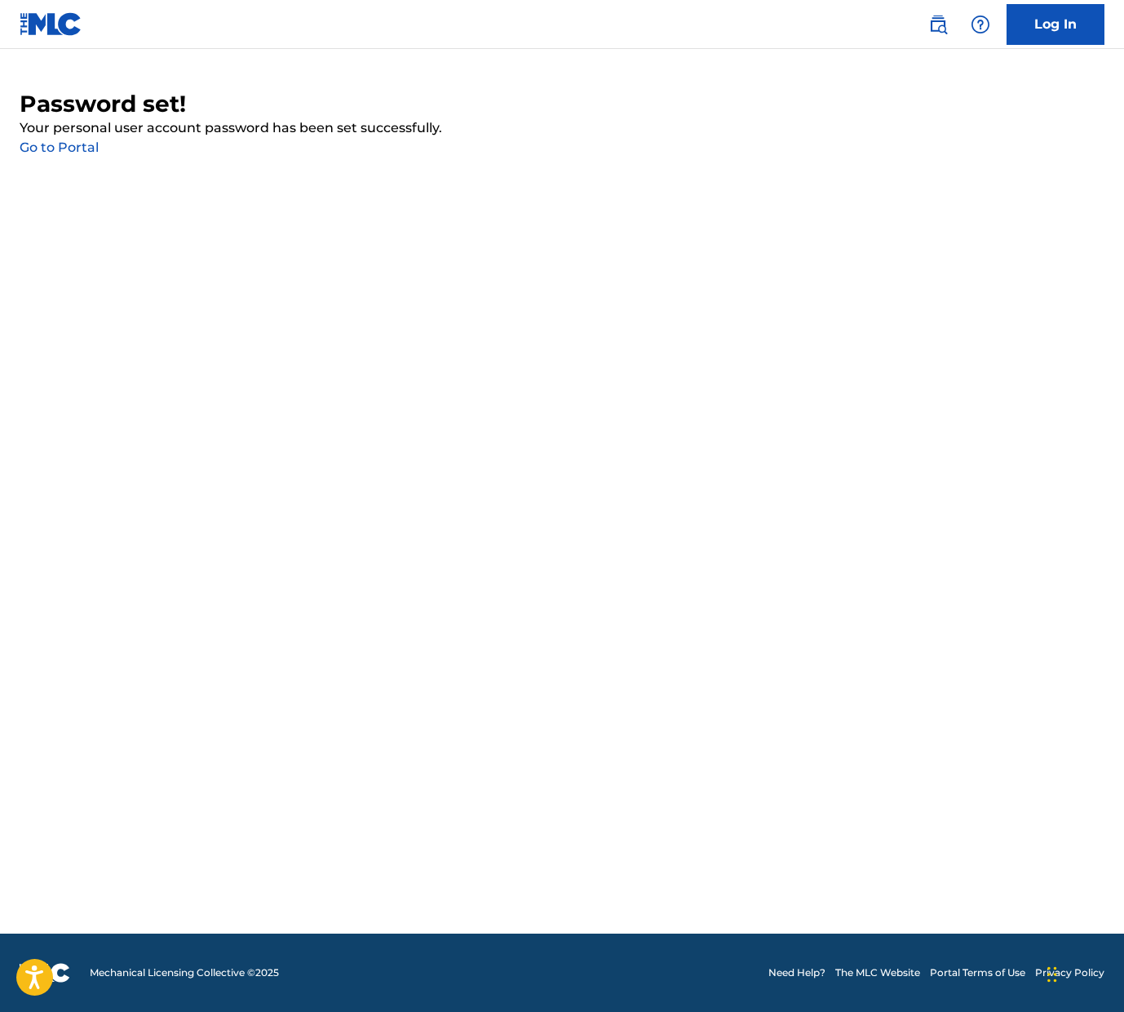
click at [44, 146] on link "Go to Portal" at bounding box center [59, 148] width 79 height 16
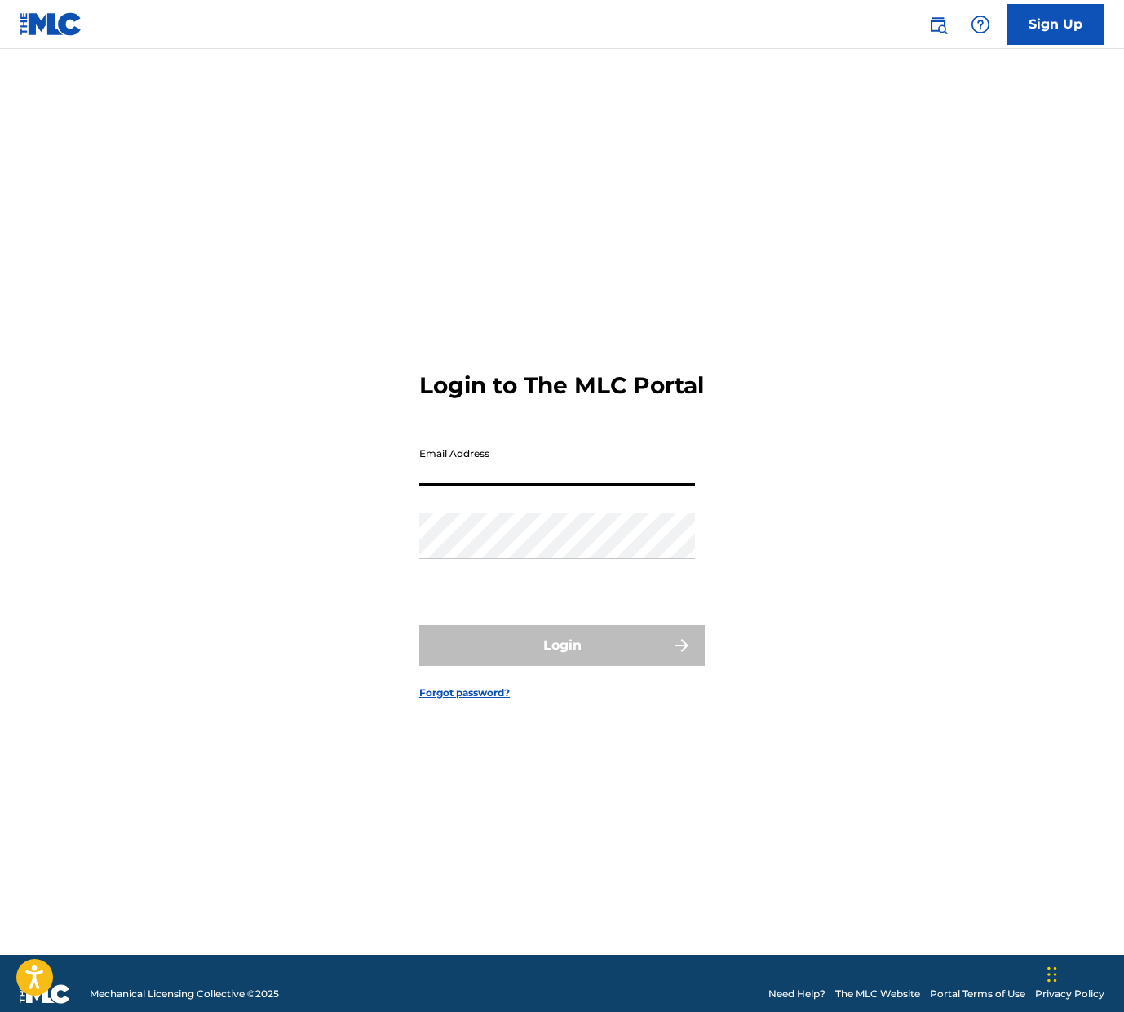
type input "[PERSON_NAME][EMAIL_ADDRESS][DOMAIN_NAME]"
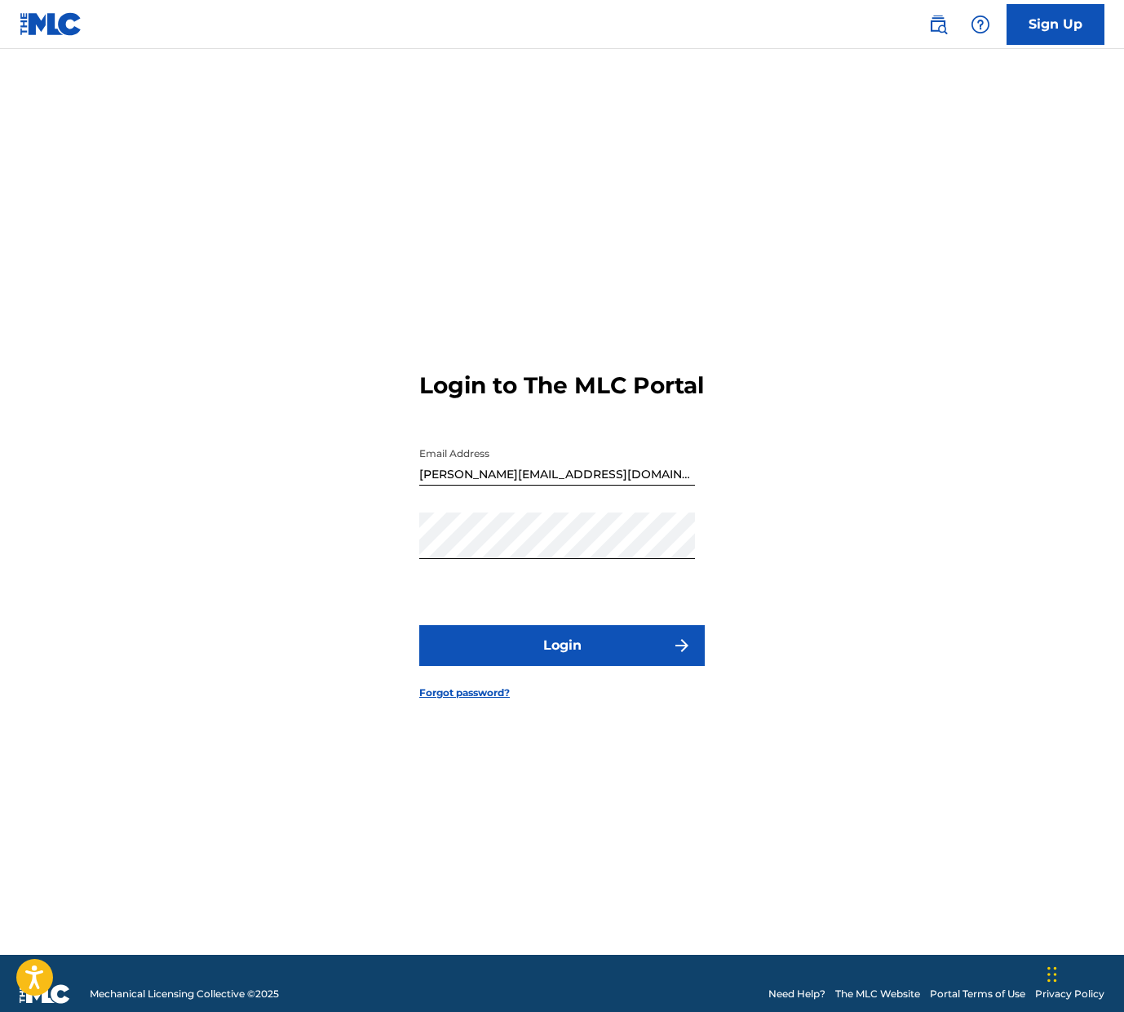
click at [579, 662] on button "Login" at bounding box center [562, 645] width 286 height 41
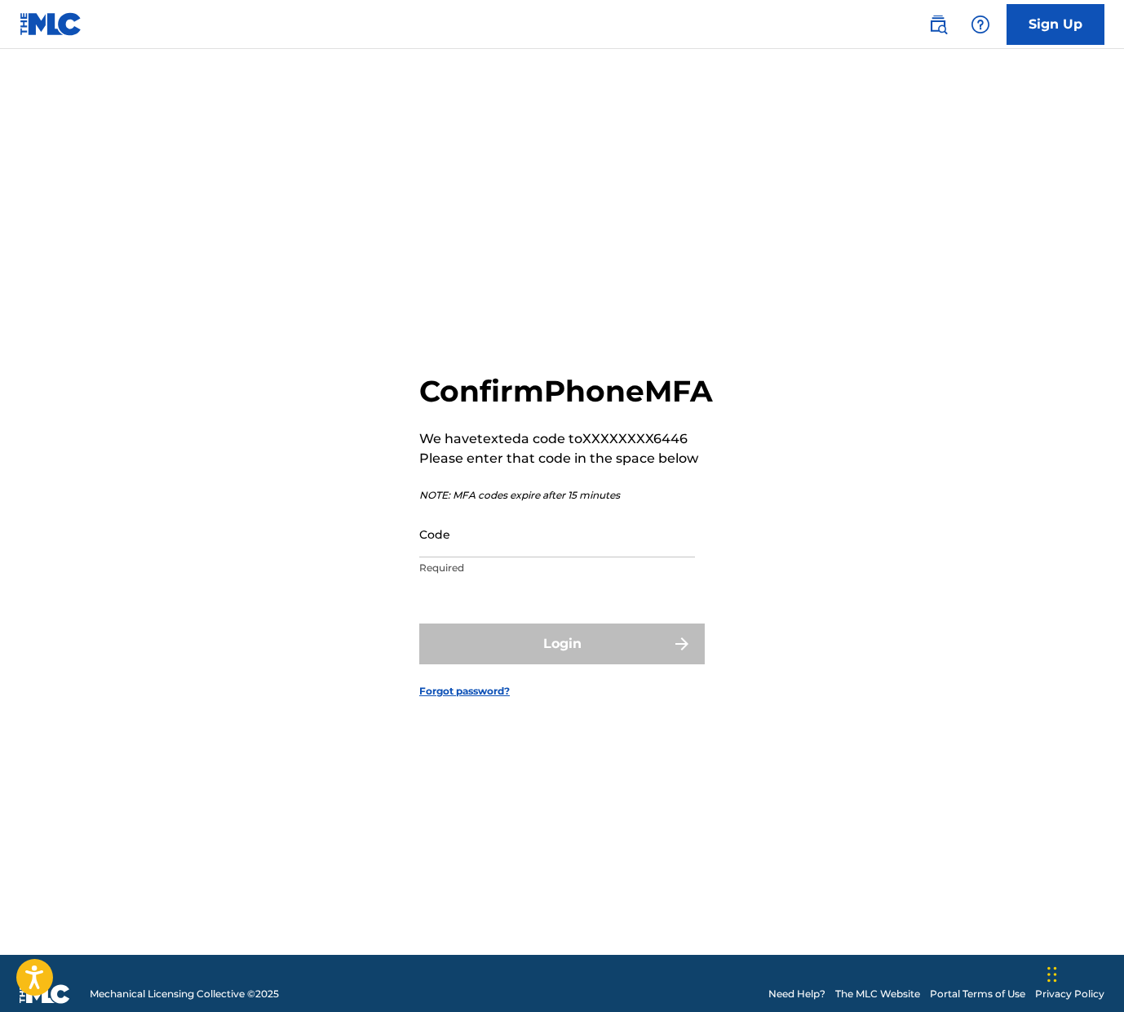
click at [481, 557] on input "Code" at bounding box center [557, 534] width 276 height 47
click at [427, 557] on input "Code" at bounding box center [557, 534] width 276 height 47
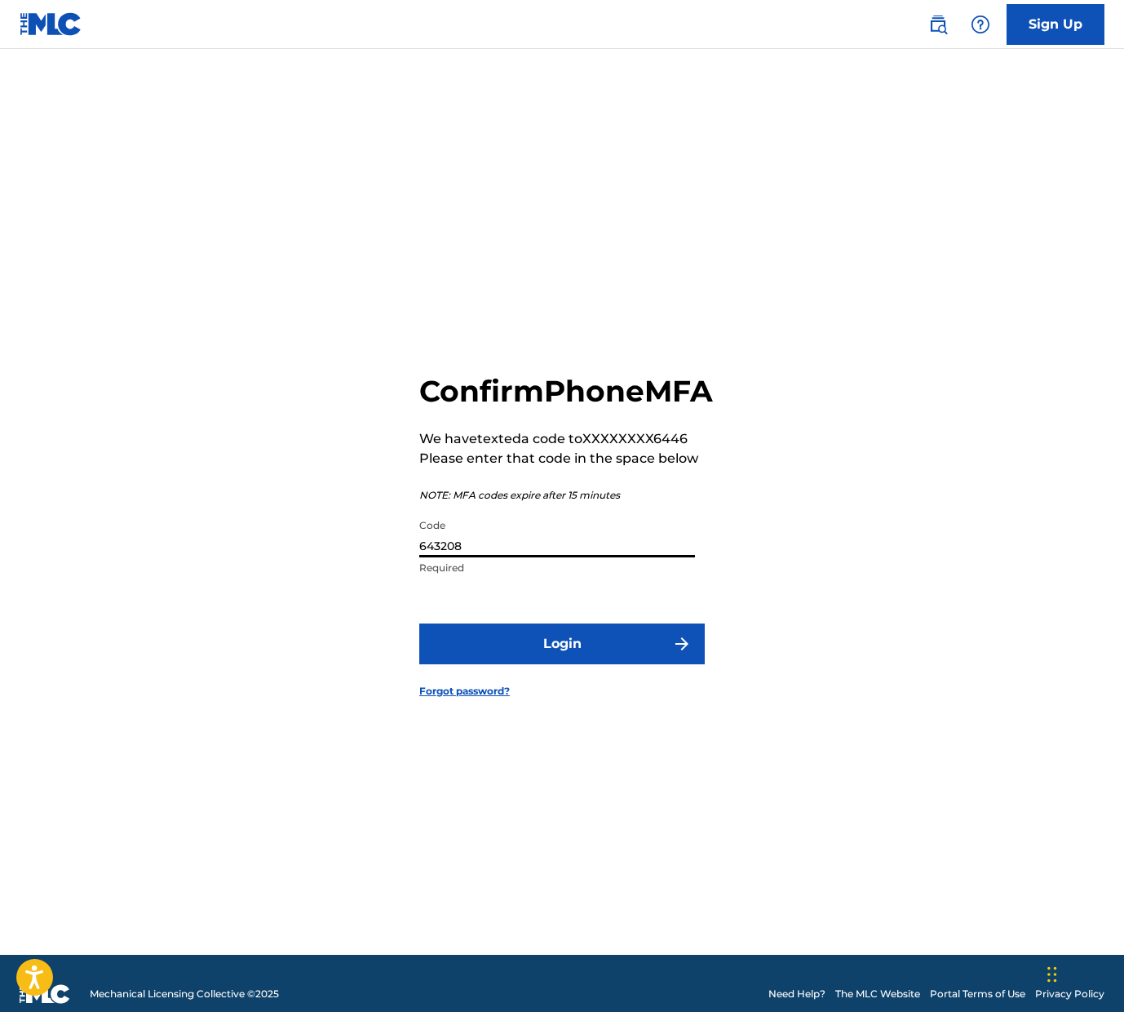
type input "643208"
click at [565, 654] on button "Login" at bounding box center [562, 643] width 286 height 41
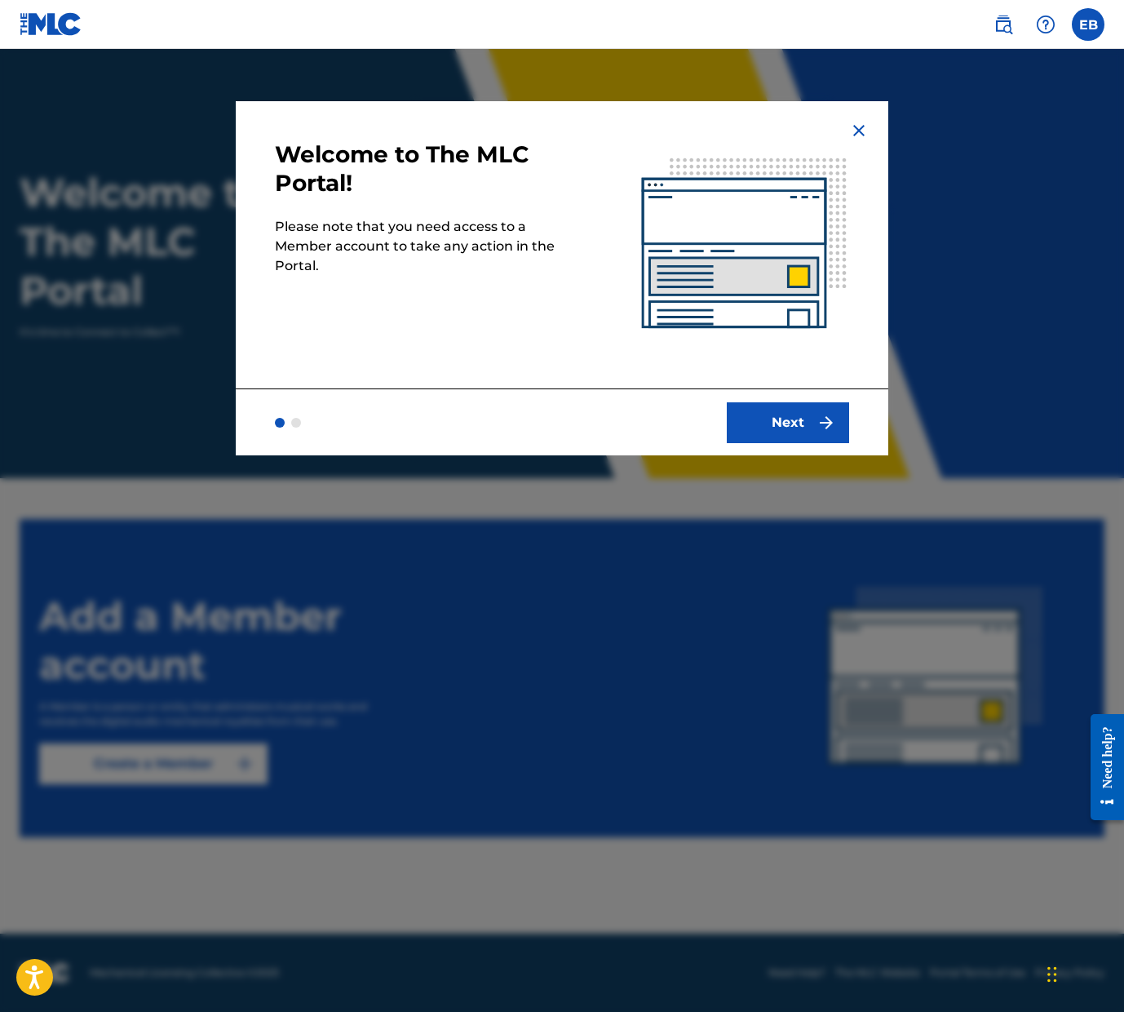
click at [828, 419] on img "submit" at bounding box center [827, 423] width 20 height 20
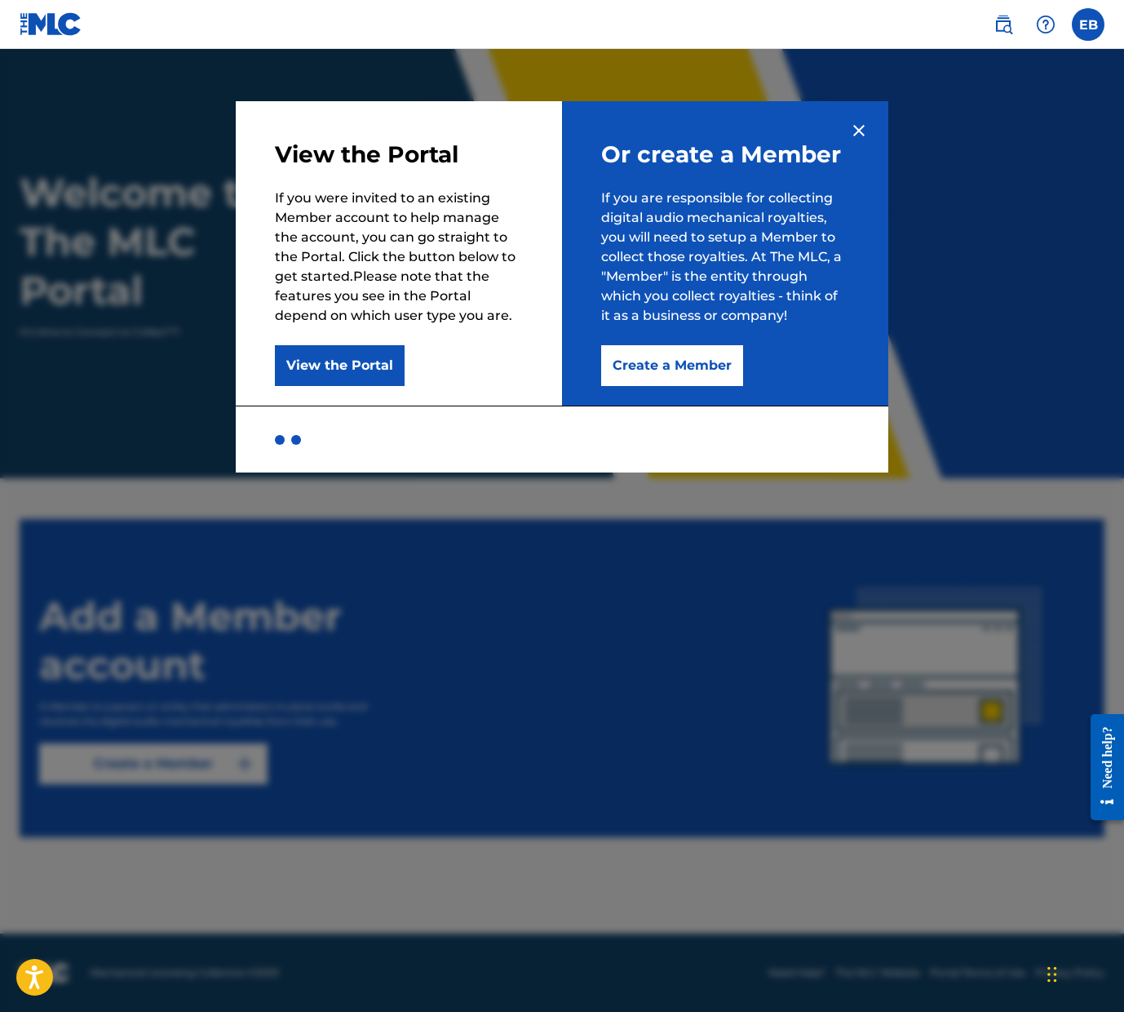
click at [667, 367] on button "Create a Member" at bounding box center [672, 365] width 142 height 41
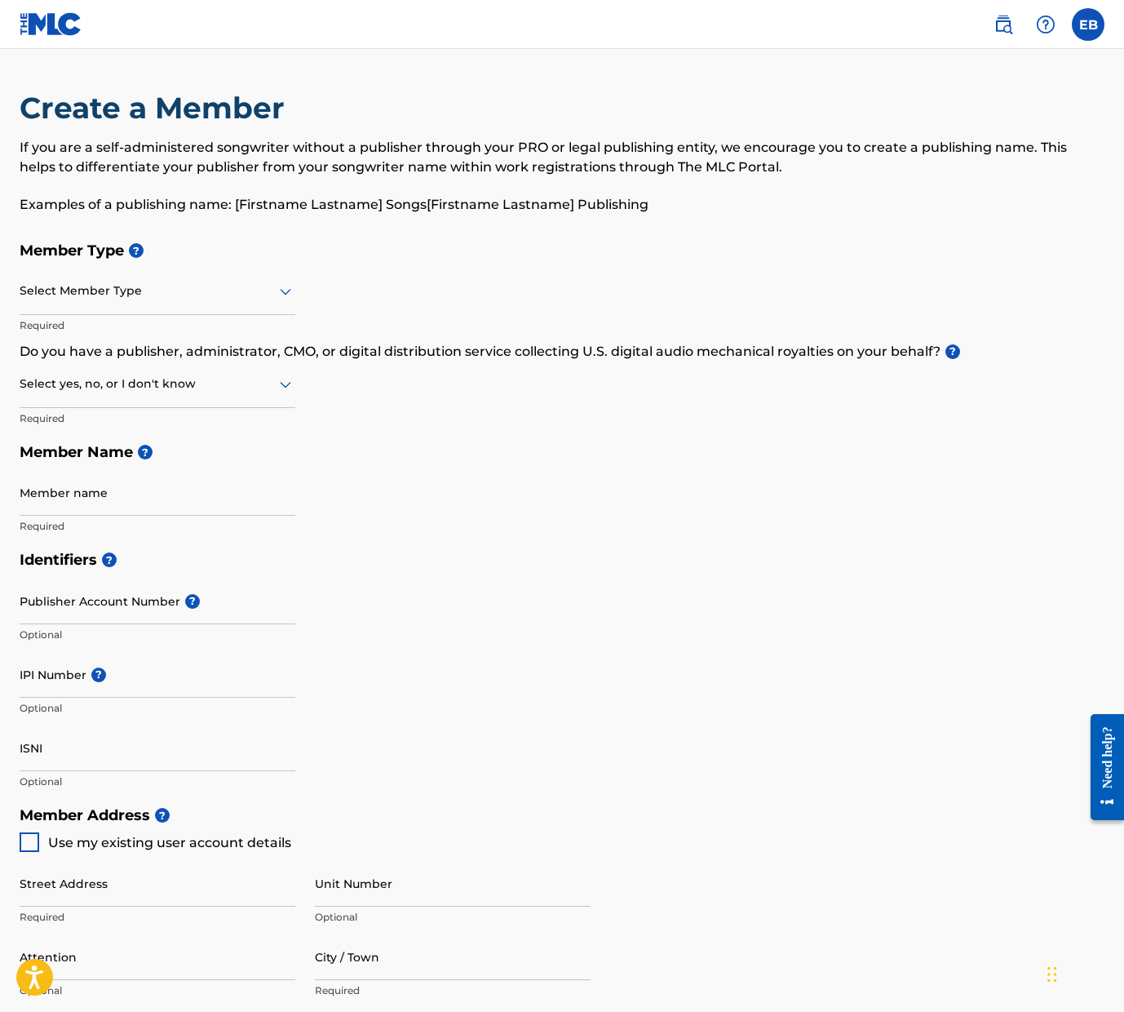
click at [277, 290] on icon at bounding box center [286, 291] width 20 height 20
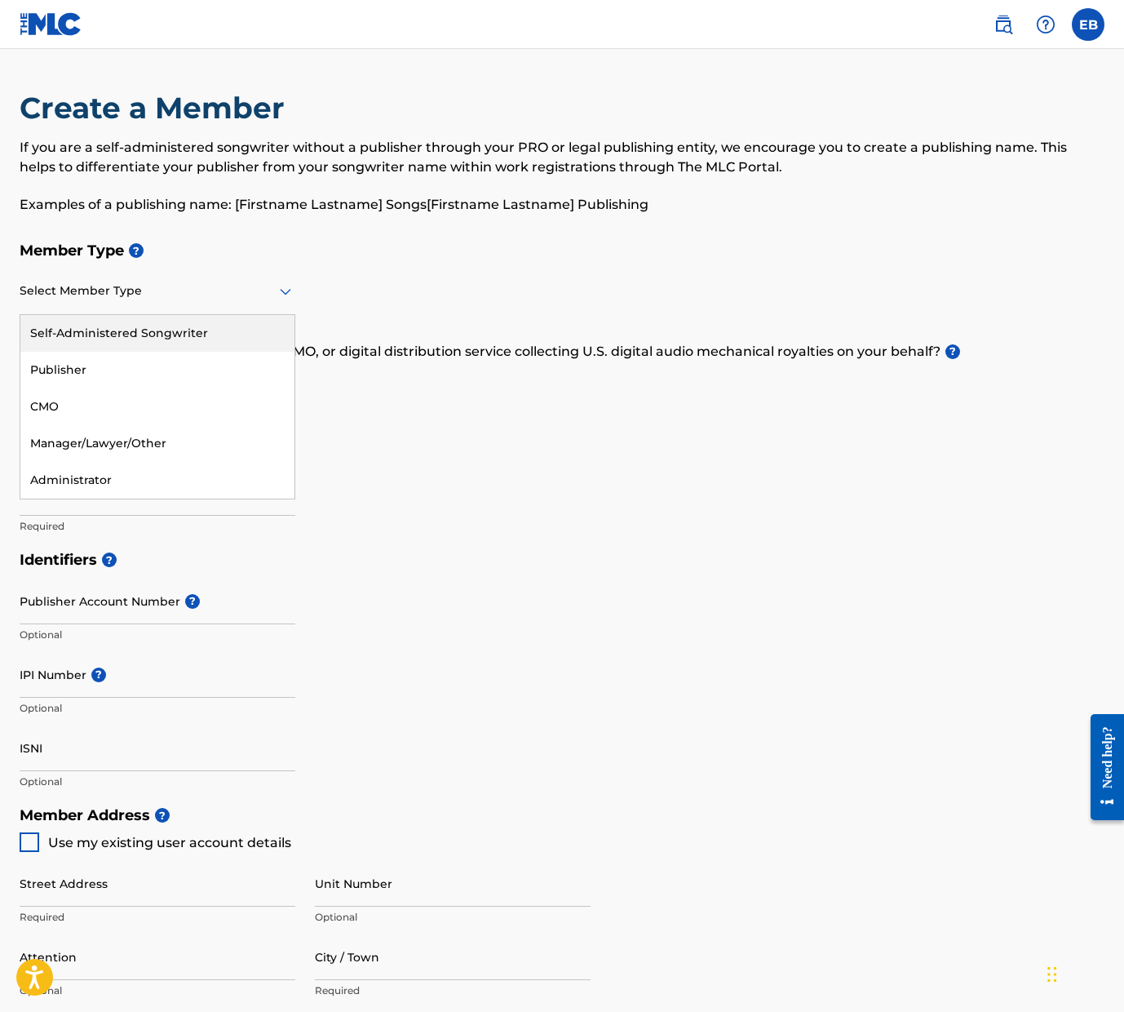
click at [219, 329] on div "Self-Administered Songwriter" at bounding box center [157, 333] width 274 height 37
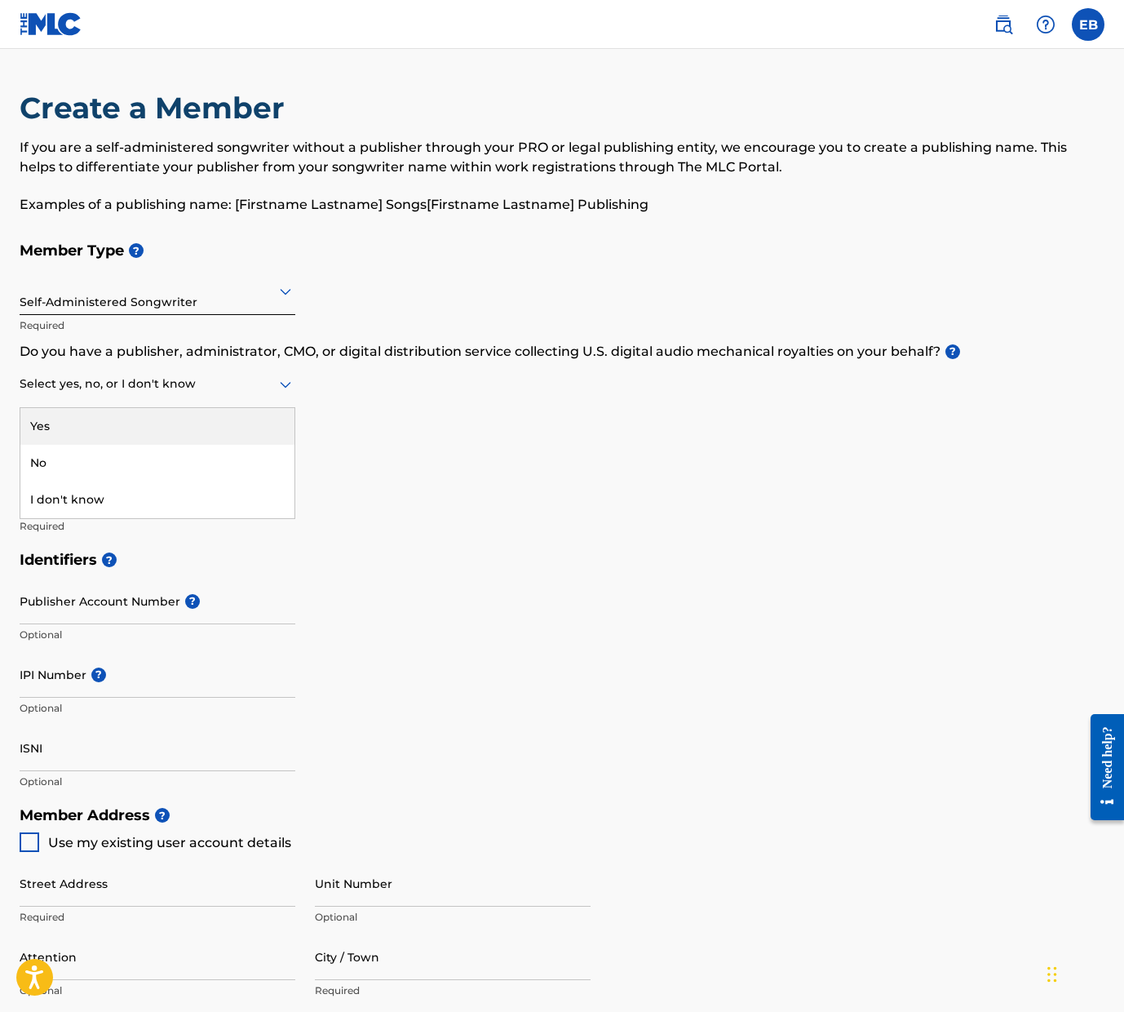
click at [282, 383] on icon at bounding box center [285, 385] width 11 height 7
click at [125, 456] on div "No" at bounding box center [157, 463] width 274 height 37
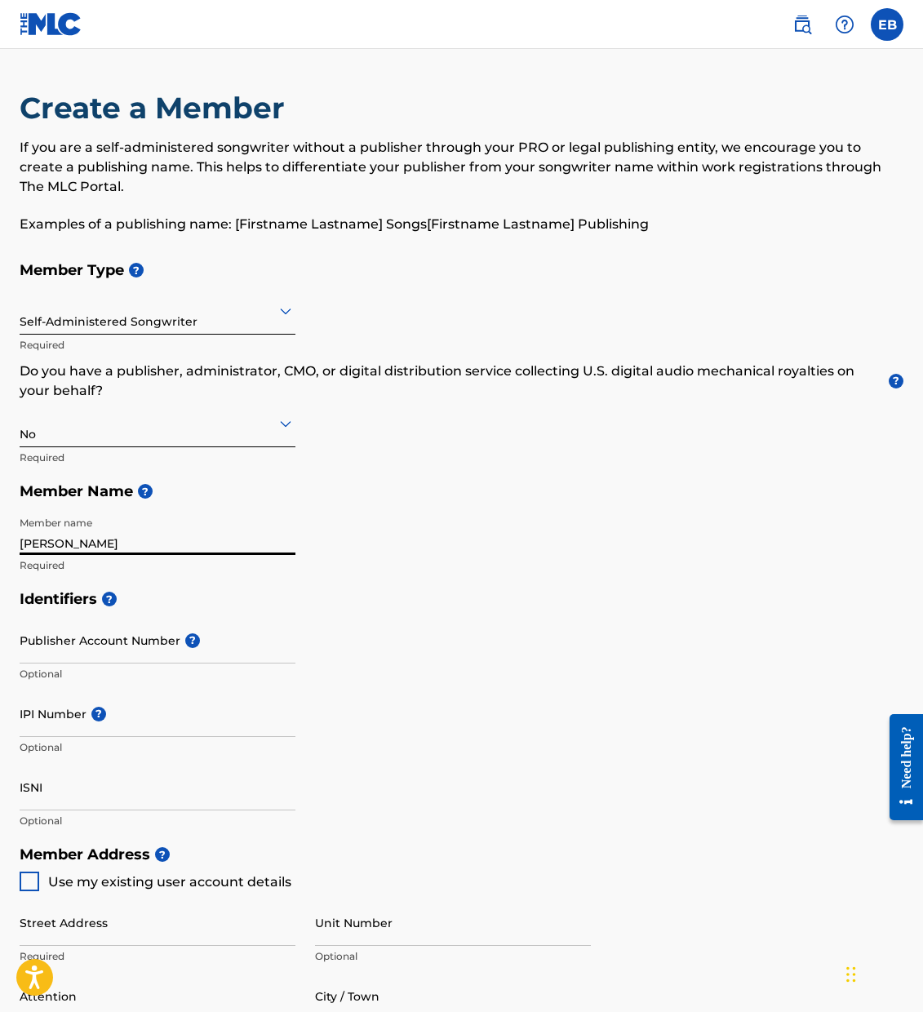
click at [184, 547] on input "Erik" at bounding box center [158, 531] width 276 height 47
type input "Erik Kane"
click at [446, 609] on h5 "Identifiers ?" at bounding box center [462, 599] width 884 height 35
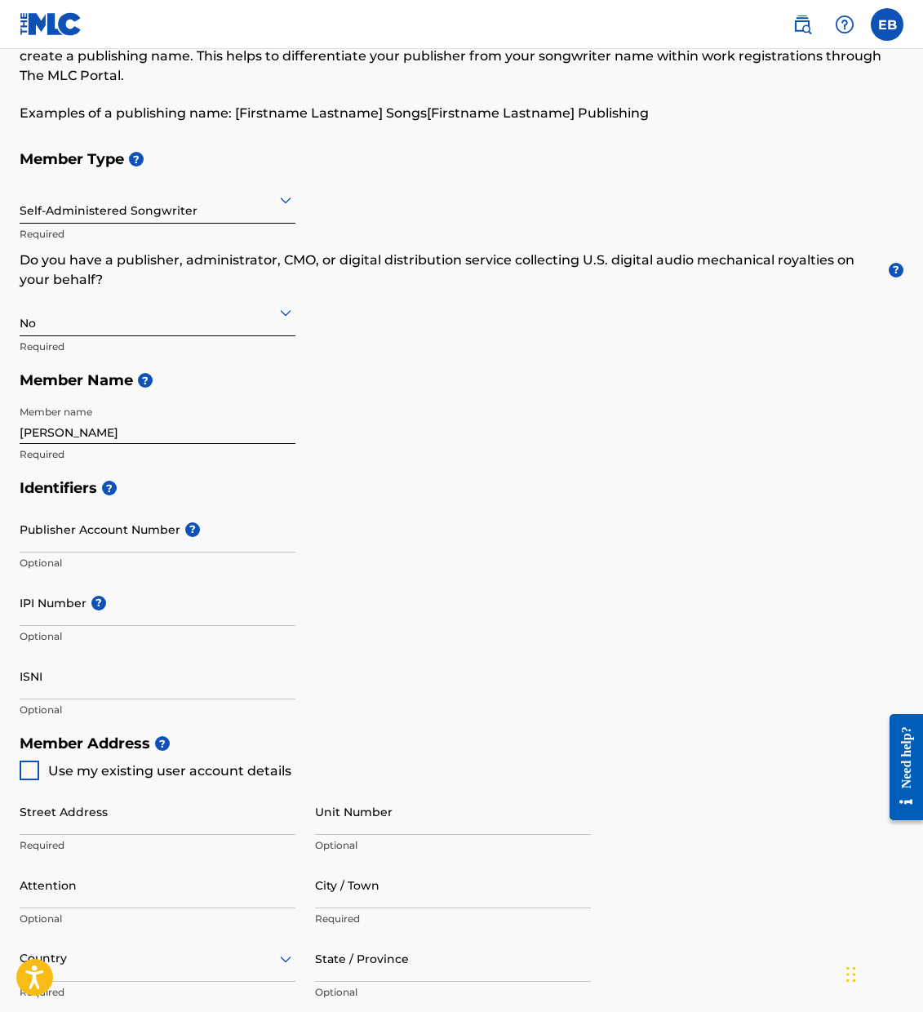
scroll to position [113, 0]
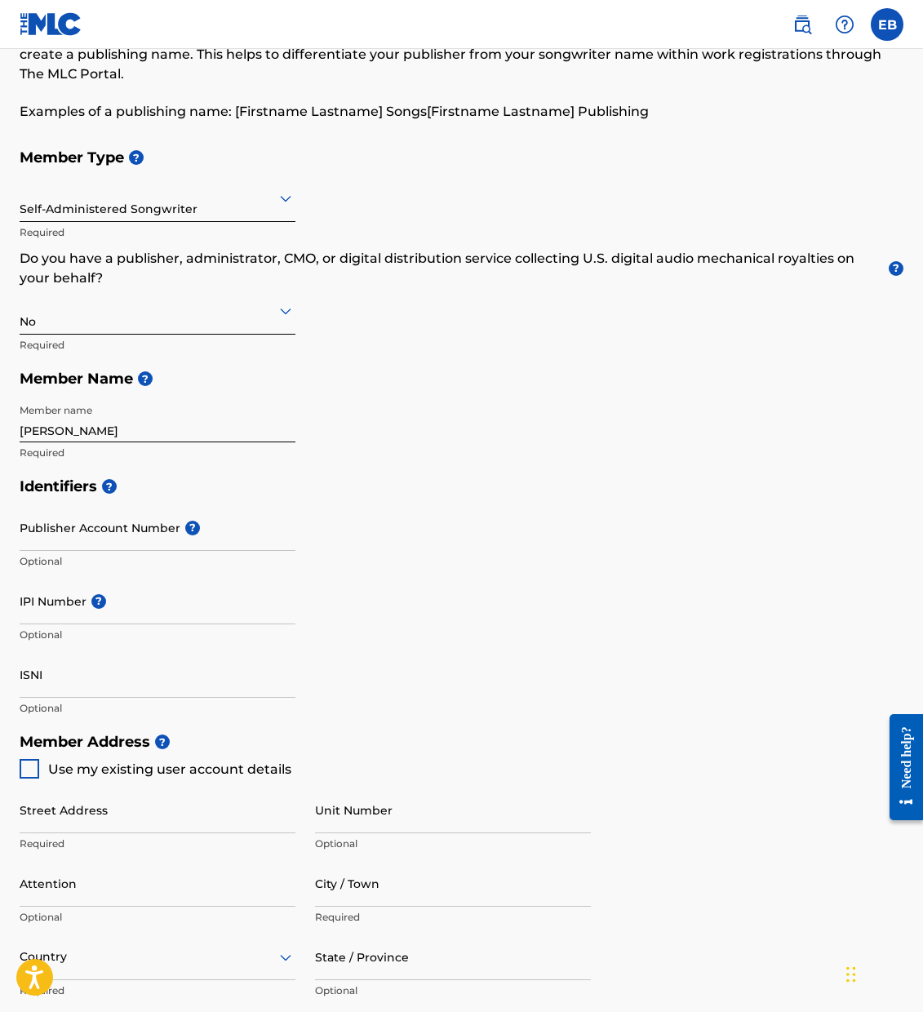
click at [507, 579] on div "Identifiers ? Publisher Account Number ? Optional IPI Number ? Optional ISNI Op…" at bounding box center [462, 596] width 884 height 255
click at [101, 541] on input "Publisher Account Number ?" at bounding box center [158, 527] width 276 height 47
click at [62, 613] on input "IPI Number ?" at bounding box center [158, 601] width 276 height 47
paste input "1299090906"
type input "1299090906"
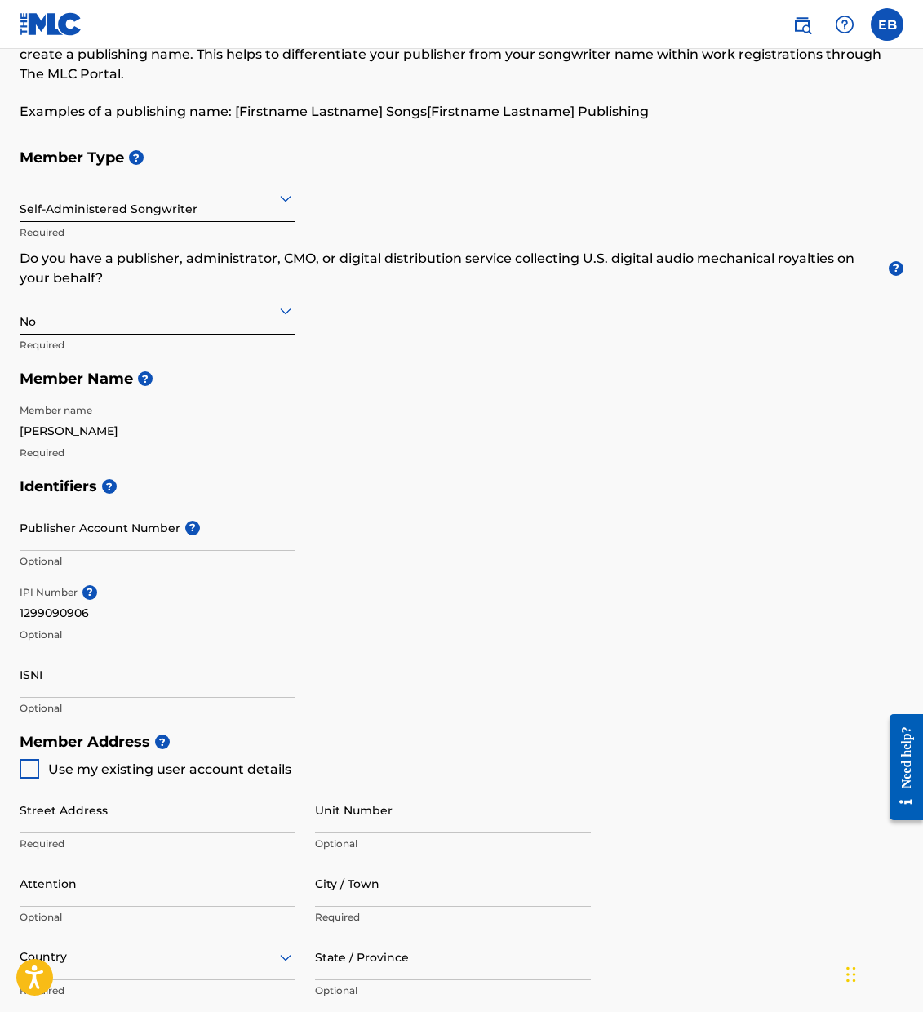
click at [397, 610] on div "Identifiers ? Publisher Account Number ? Optional IPI Number ? 1299090906 Optio…" at bounding box center [462, 596] width 884 height 255
click at [397, 515] on div "Identifiers ? Publisher Account Number ? Optional IPI Number ? 1299090906 Optio…" at bounding box center [462, 596] width 884 height 255
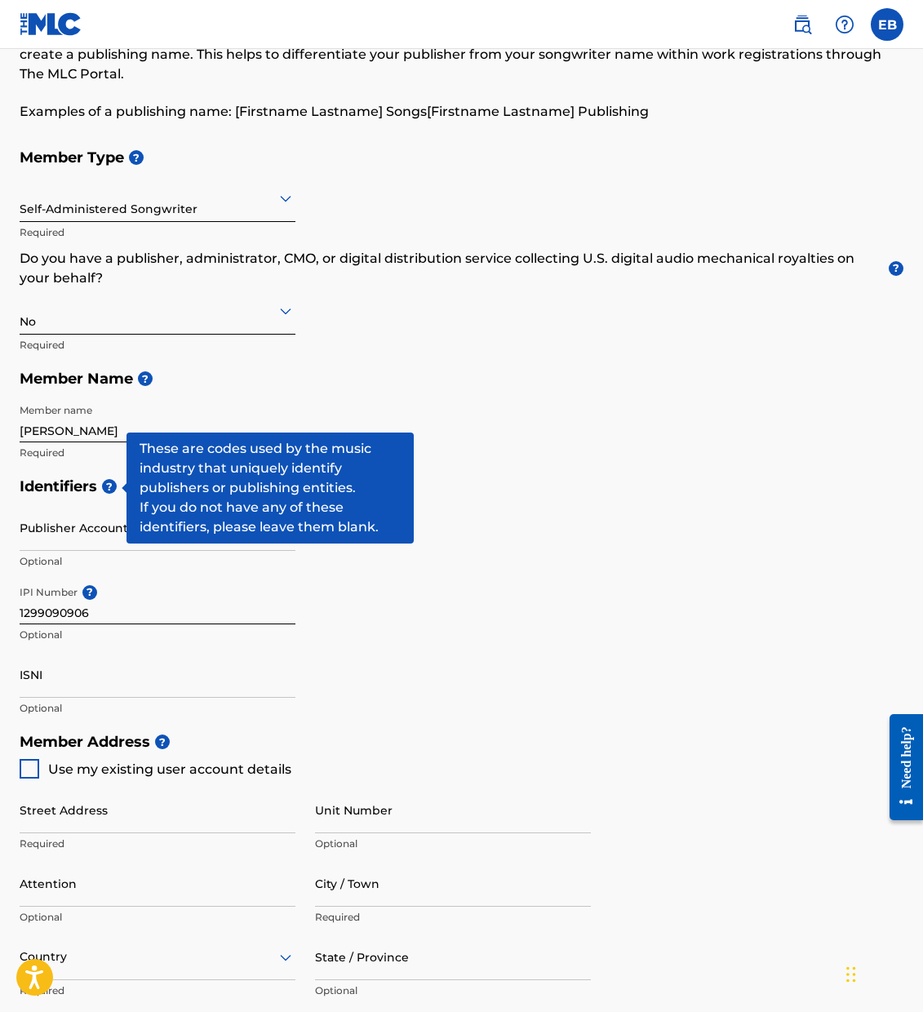
scroll to position [109, 0]
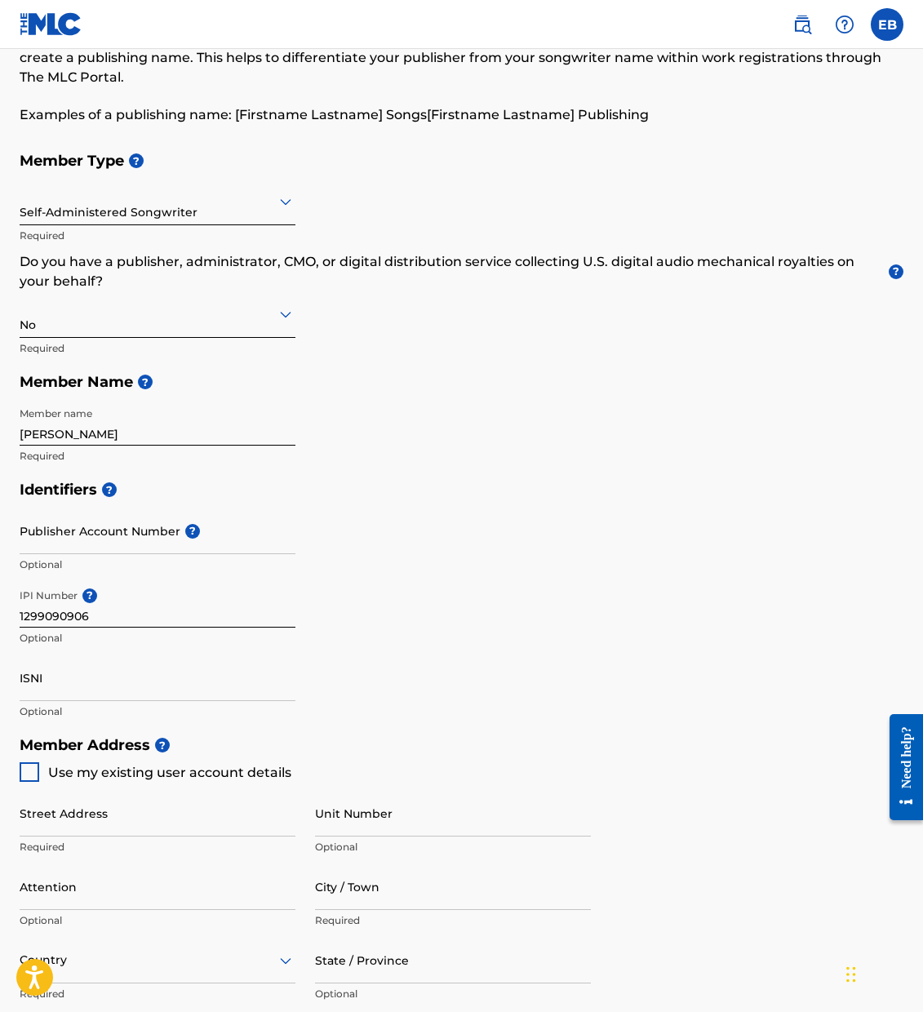
click at [499, 537] on div "Identifiers ? Publisher Account Number ? Optional IPI Number ? 1299090906 Optio…" at bounding box center [462, 599] width 884 height 255
click at [507, 605] on div "Identifiers ? Publisher Account Number ? Optional IPI Number ? 1299090906 Optio…" at bounding box center [462, 599] width 884 height 255
click at [29, 677] on input "ISNI" at bounding box center [158, 677] width 276 height 47
click at [28, 667] on input "ISNI" at bounding box center [158, 677] width 276 height 47
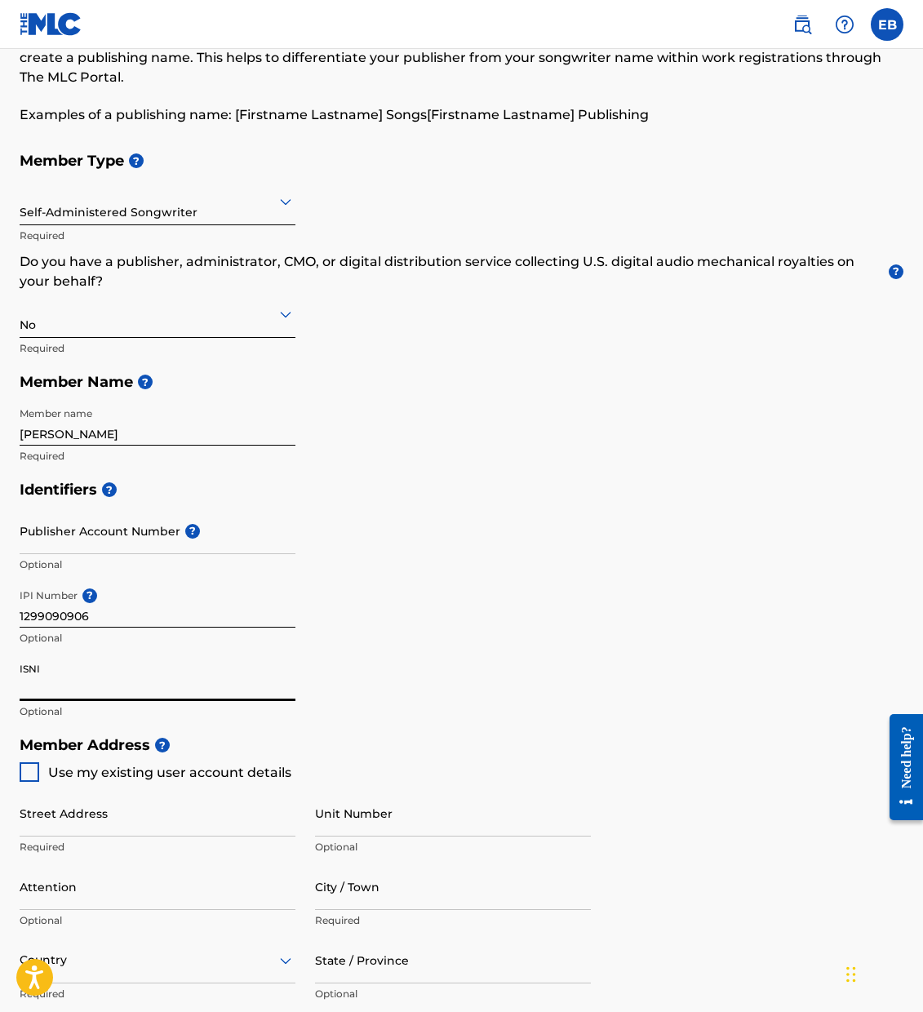
click at [28, 667] on input "ISNI" at bounding box center [158, 677] width 276 height 47
drag, startPoint x: 33, startPoint y: 680, endPoint x: 26, endPoint y: 667, distance: 14.3
click at [24, 667] on input "ISNI" at bounding box center [158, 677] width 276 height 47
click at [390, 664] on div "Identifiers ? Publisher Account Number ? Optional IPI Number ? 1299090906 Optio…" at bounding box center [462, 599] width 884 height 255
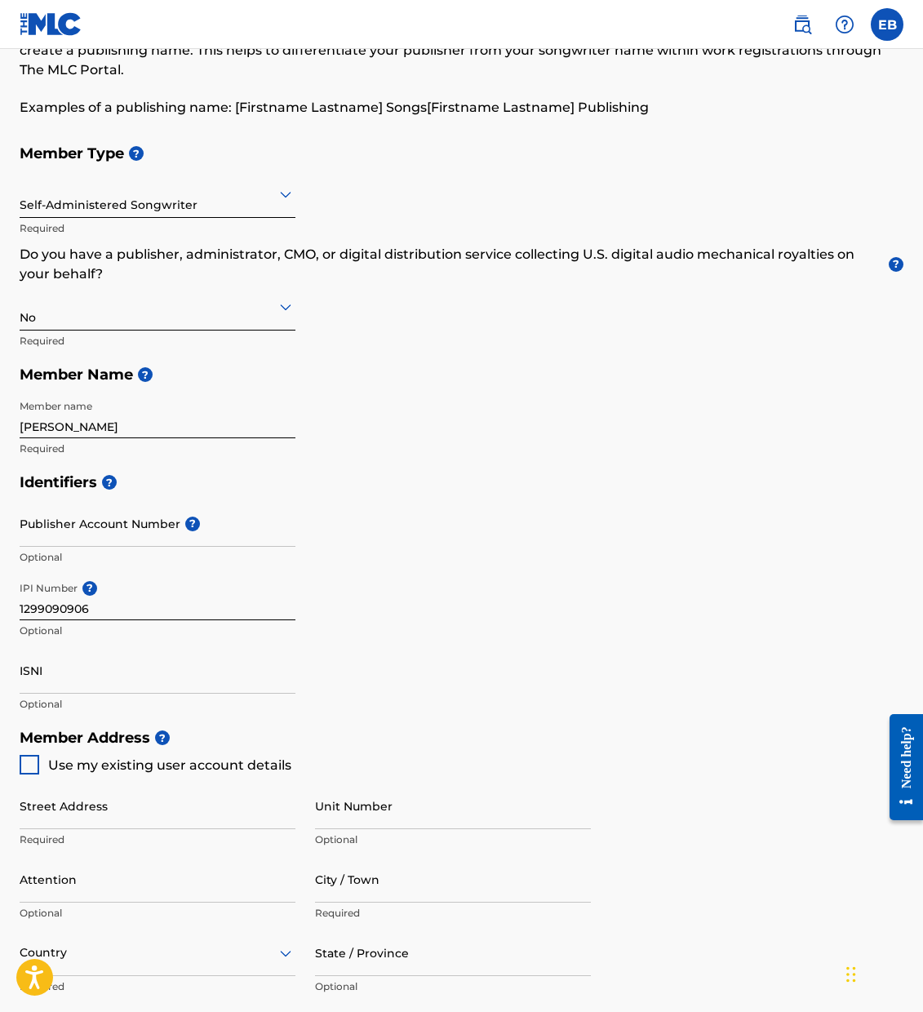
scroll to position [117, 0]
